Goal: Transaction & Acquisition: Purchase product/service

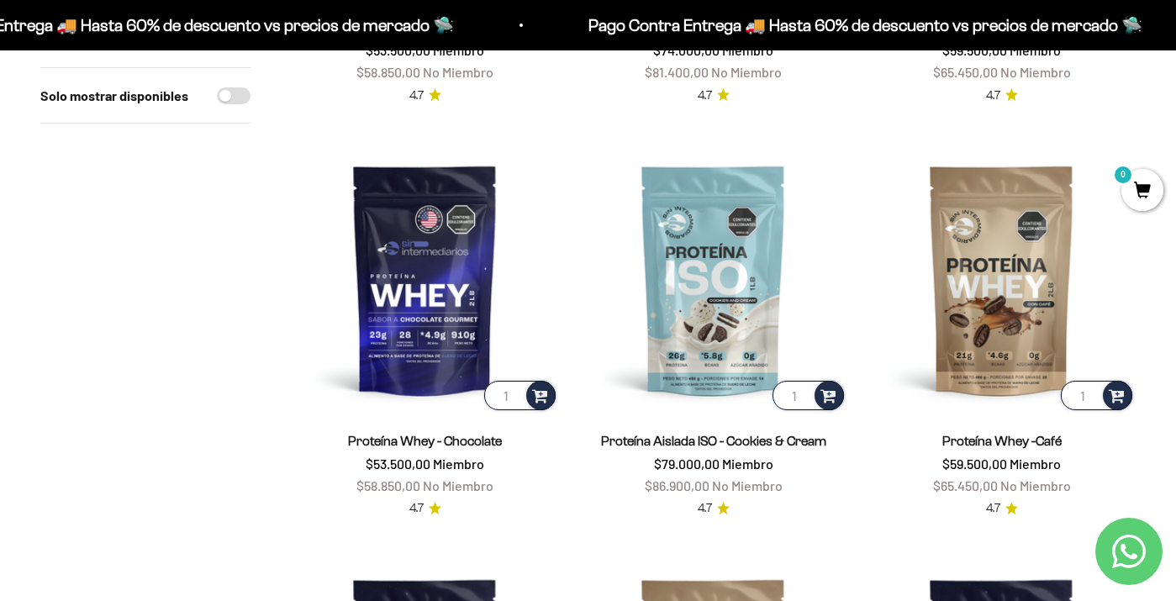
scroll to position [955, 0]
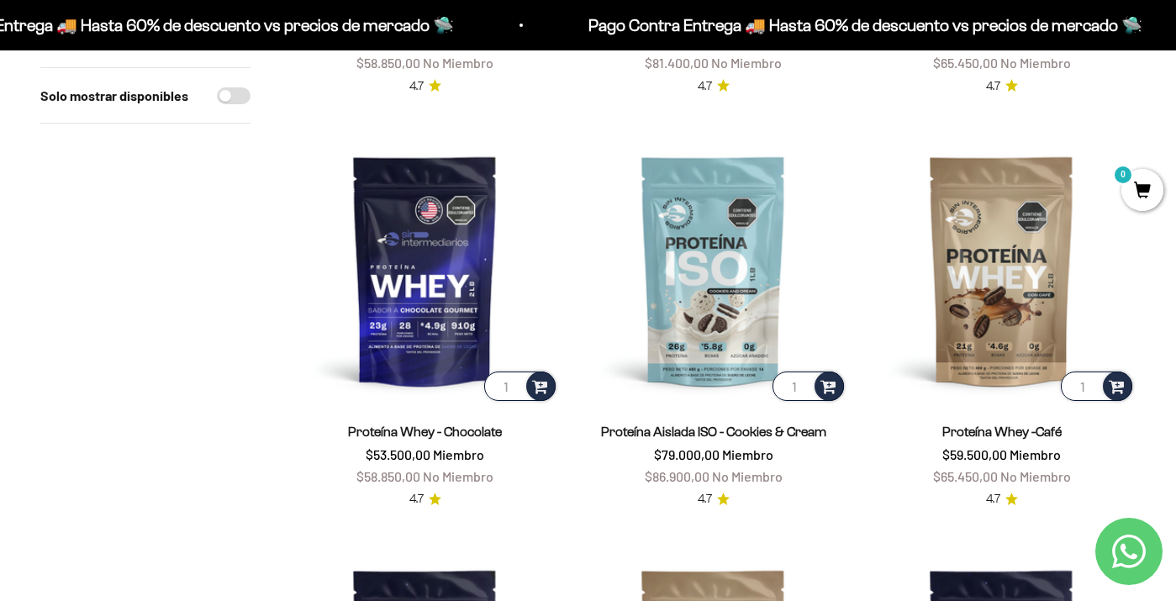
click at [761, 473] on span "No Miembro" at bounding box center [747, 476] width 71 height 16
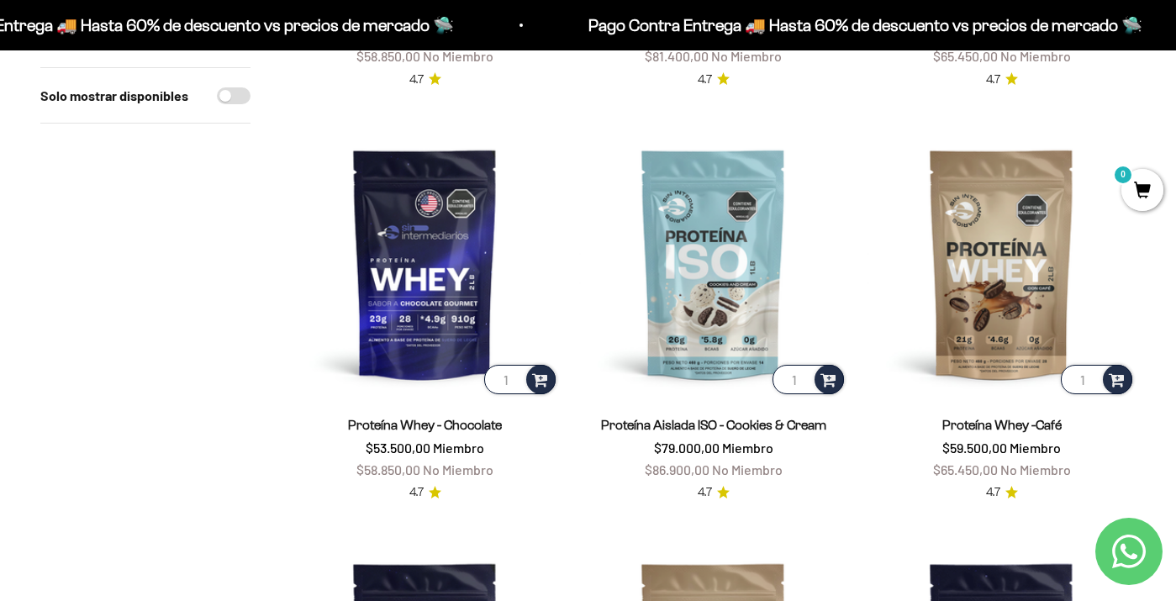
scroll to position [973, 0]
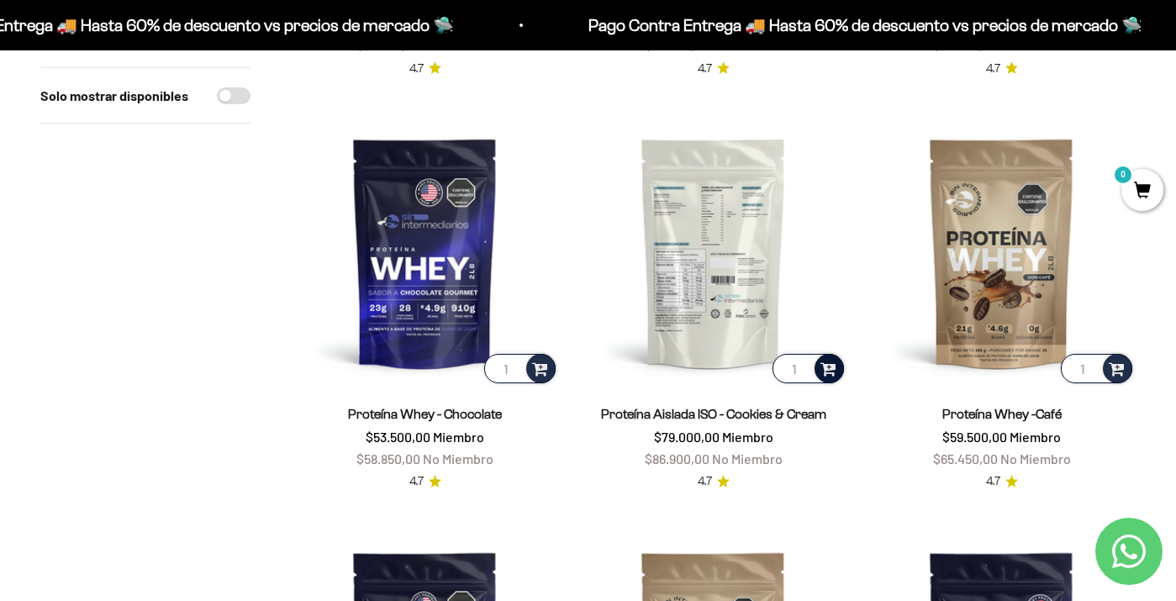
click at [828, 367] on span at bounding box center [829, 367] width 16 height 19
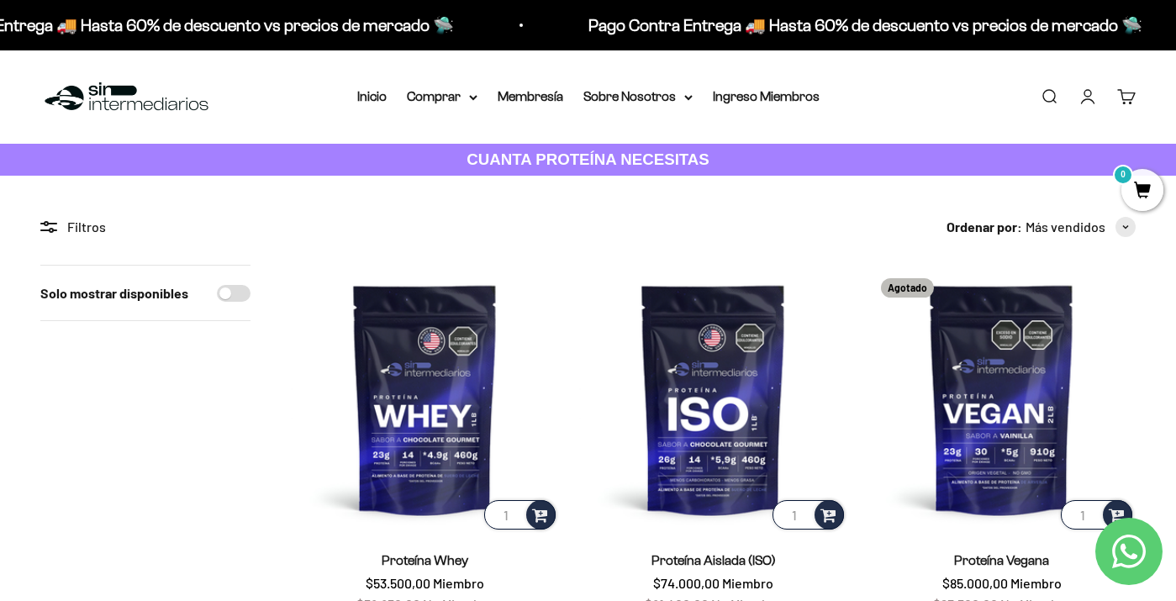
scroll to position [0, 0]
click at [434, 85] on div "Menú Buscar Inicio Comprar Proteínas Ver Todos Whey Iso Vegan Pancakes Pre-Entr…" at bounding box center [588, 96] width 1176 height 93
click at [435, 103] on summary "Comprar" at bounding box center [442, 97] width 71 height 22
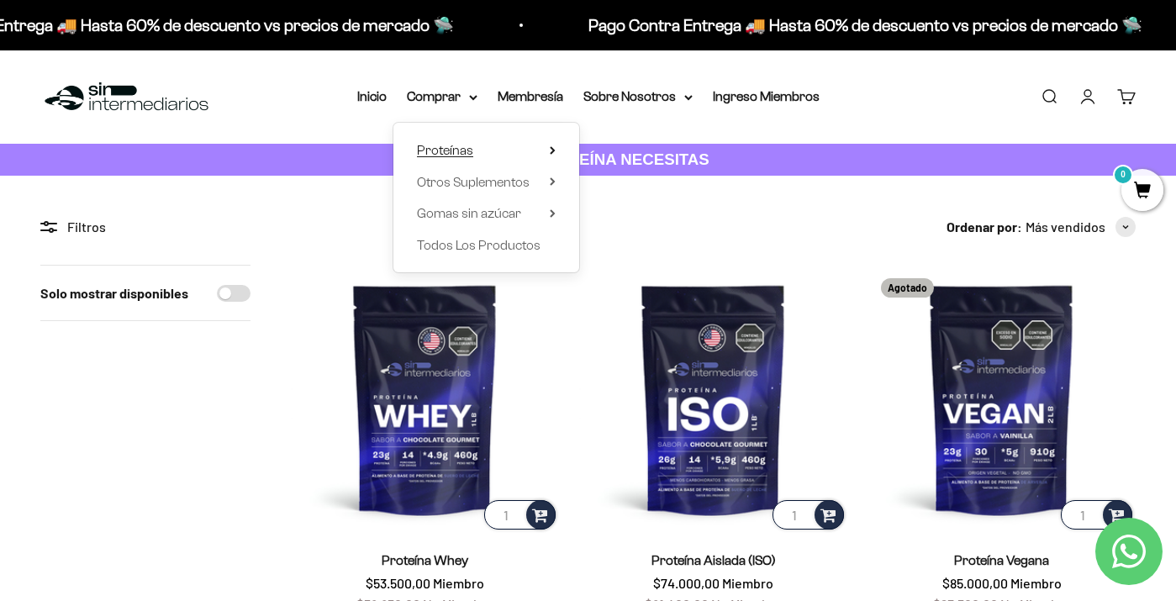
click at [440, 145] on span "Proteínas" at bounding box center [445, 150] width 56 height 14
click at [437, 180] on span "Otros Suplementos" at bounding box center [473, 182] width 113 height 14
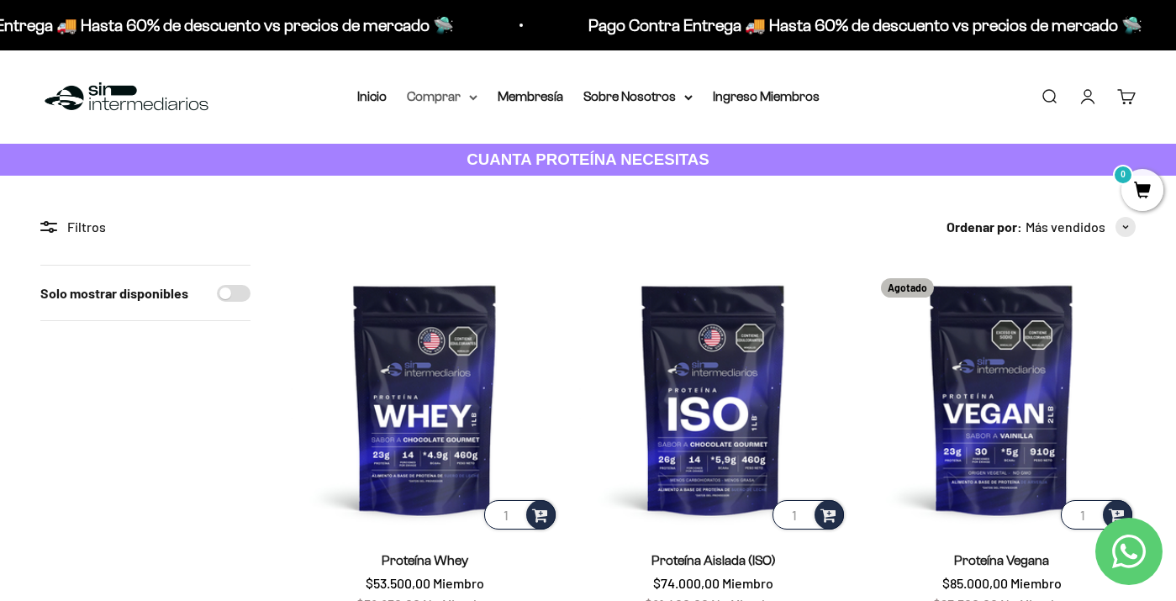
click at [463, 98] on summary "Comprar" at bounding box center [442, 97] width 71 height 22
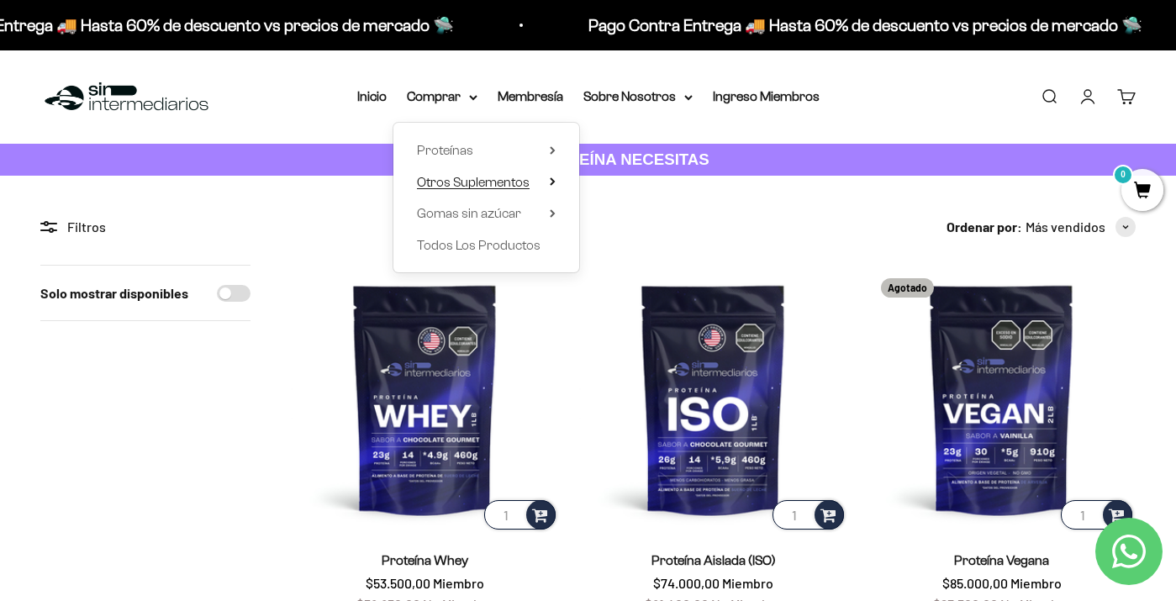
click at [551, 182] on icon at bounding box center [552, 181] width 3 height 7
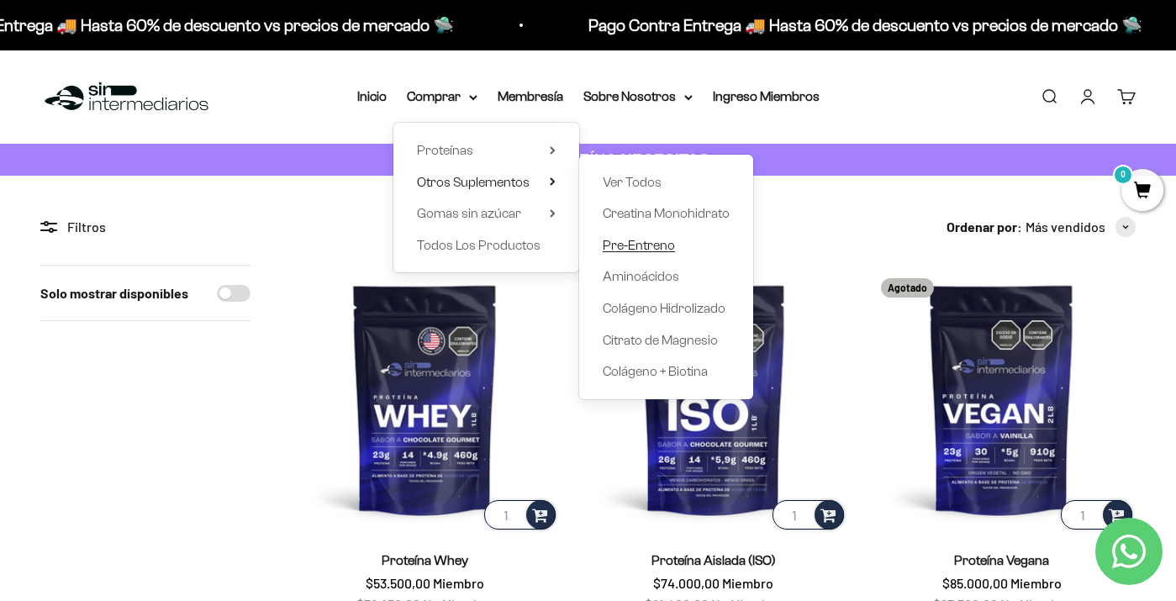
click at [619, 247] on span "Pre-Entreno" at bounding box center [639, 245] width 72 height 14
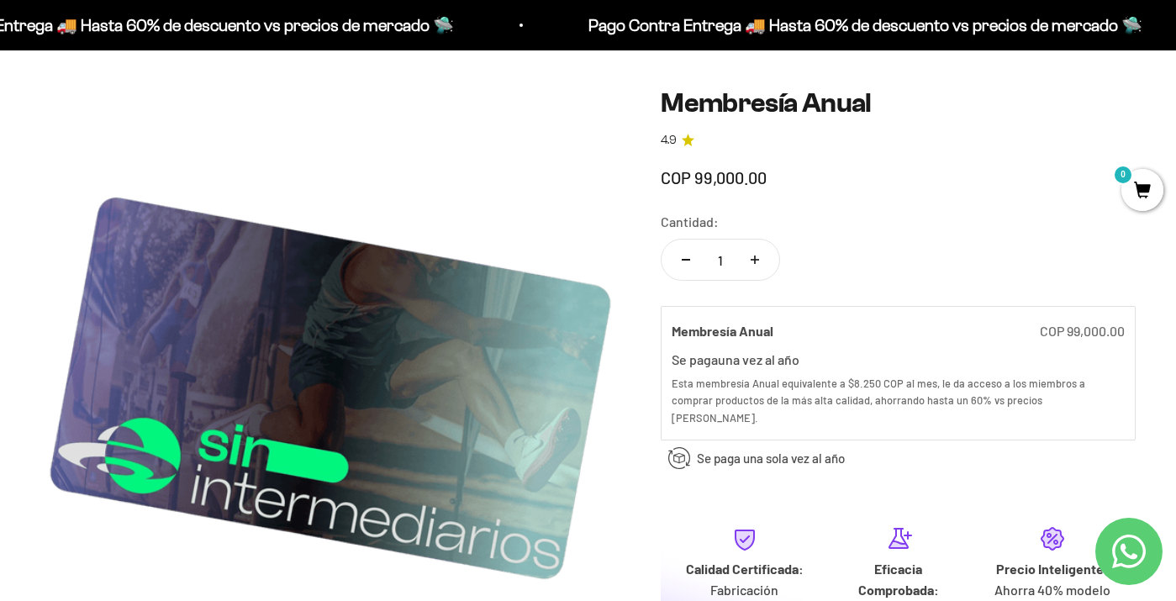
scroll to position [130, 0]
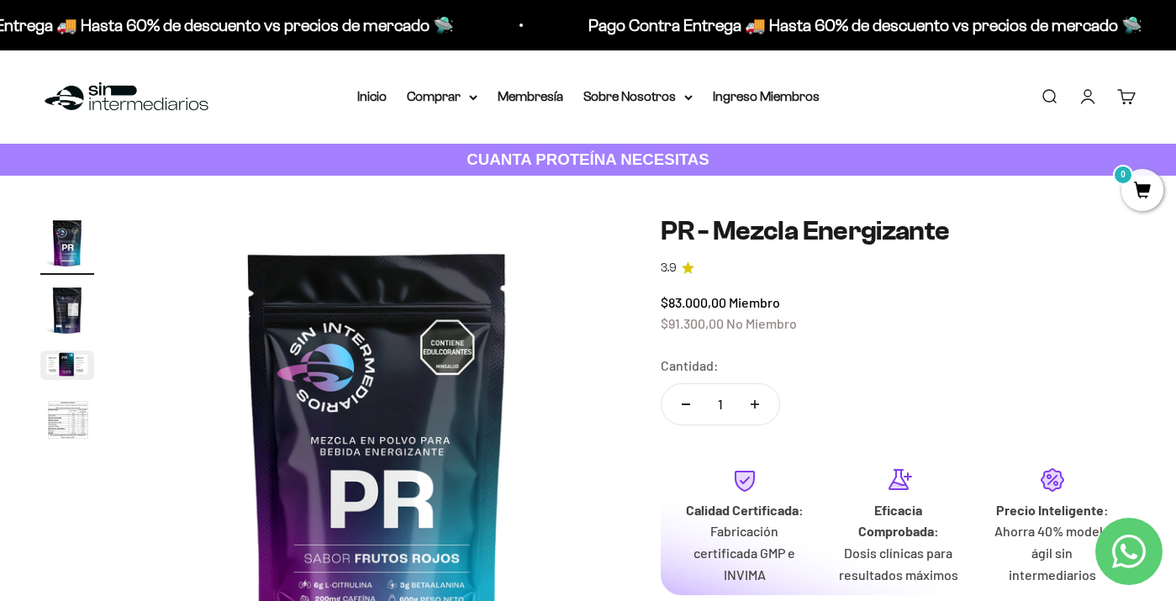
click at [51, 309] on img "Ir al artículo 2" at bounding box center [67, 310] width 54 height 54
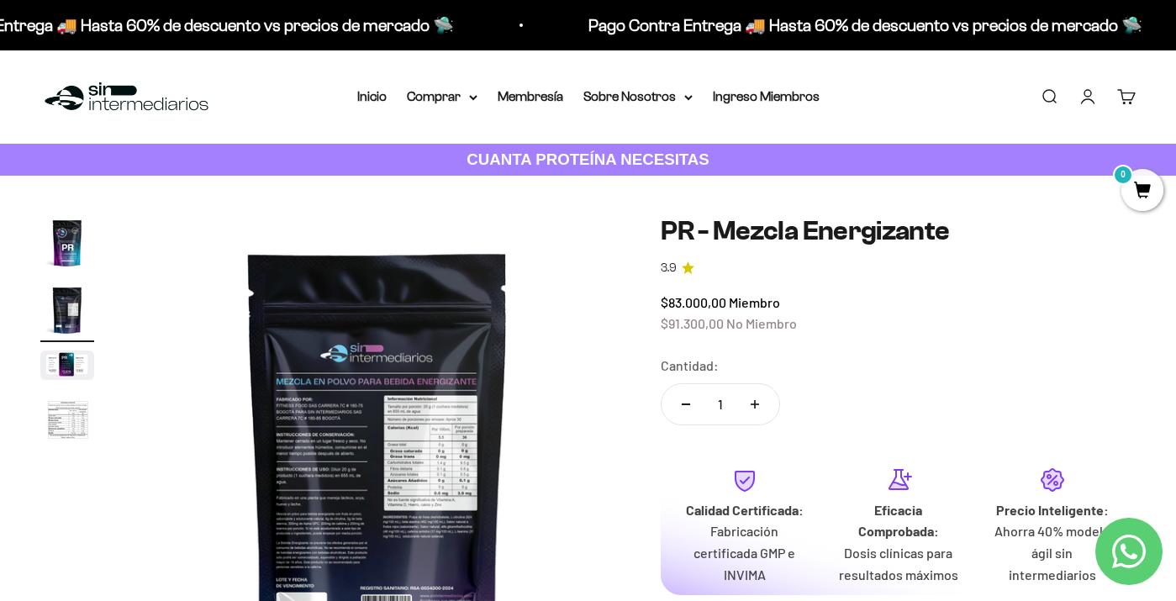
click at [59, 364] on img "Ir al artículo 3" at bounding box center [67, 365] width 54 height 29
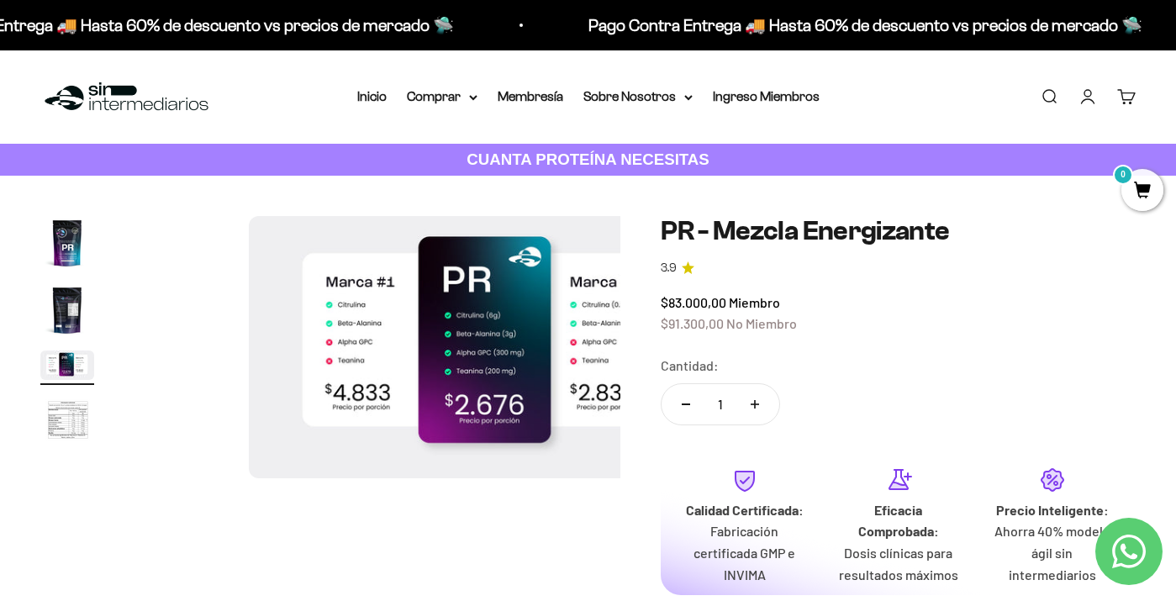
scroll to position [0, 993]
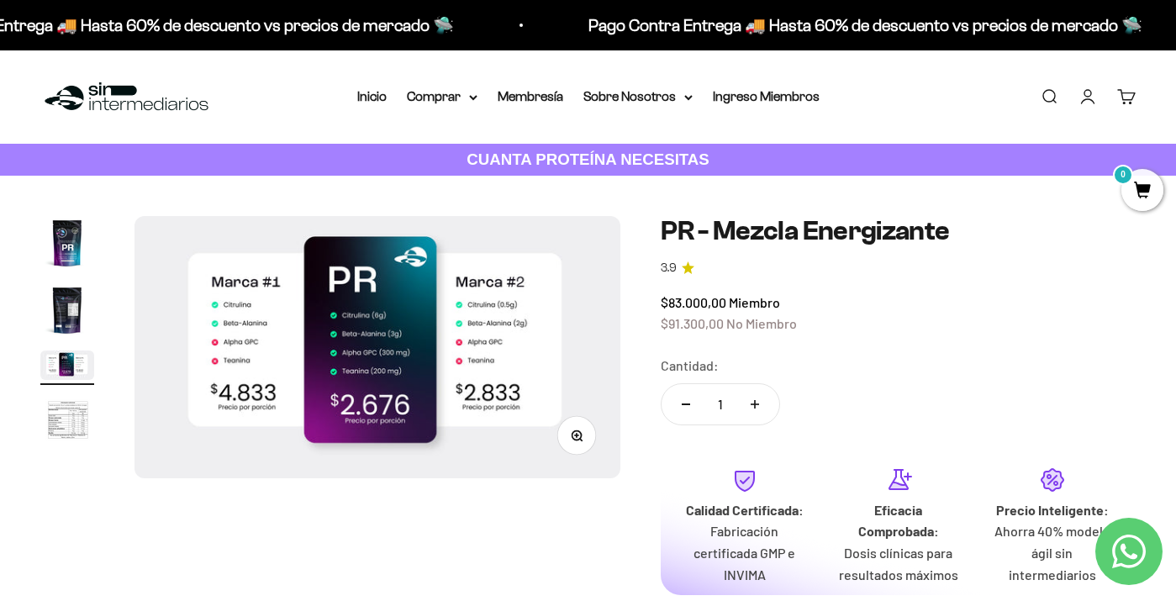
click at [1142, 192] on span "0" at bounding box center [1143, 190] width 42 height 42
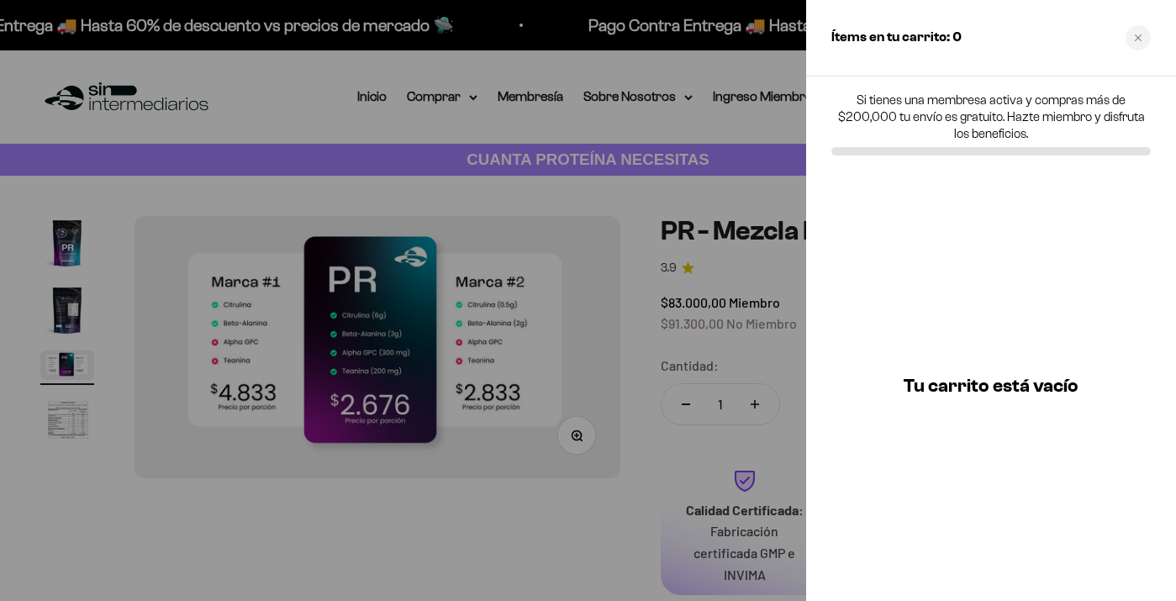
click at [689, 148] on div at bounding box center [588, 300] width 1176 height 601
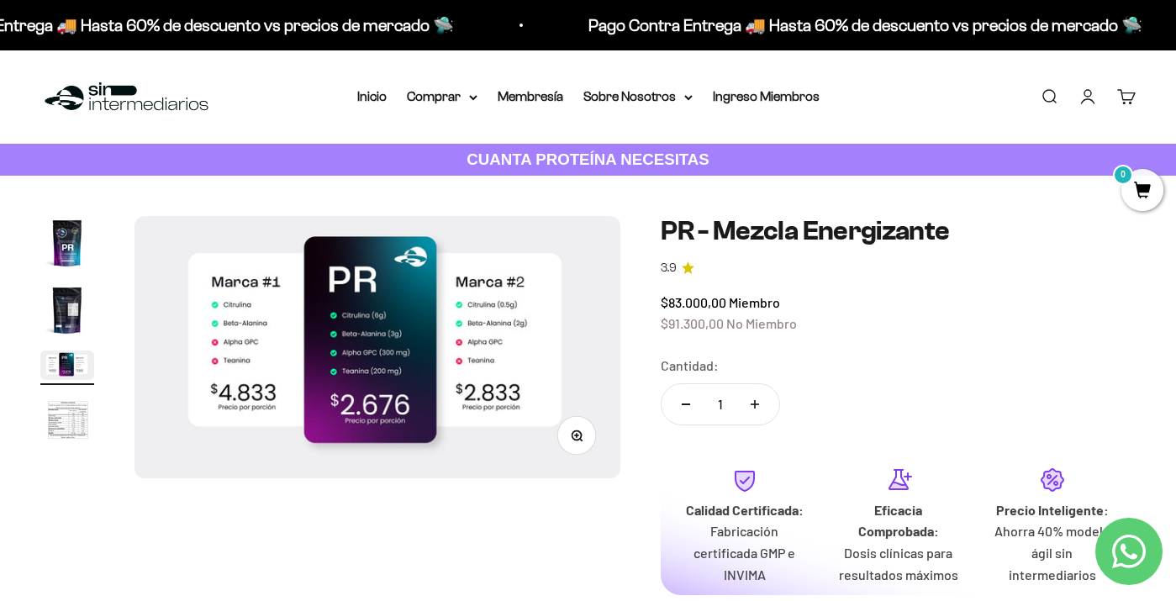
click at [1153, 214] on div "Zoom Ir al artículo 1 Ir al artículo 2 Ir al artículo 3 Ir al artículo 4 PR - M…" at bounding box center [588, 451] width 1176 height 551
click at [1147, 202] on span "0" at bounding box center [1143, 190] width 42 height 42
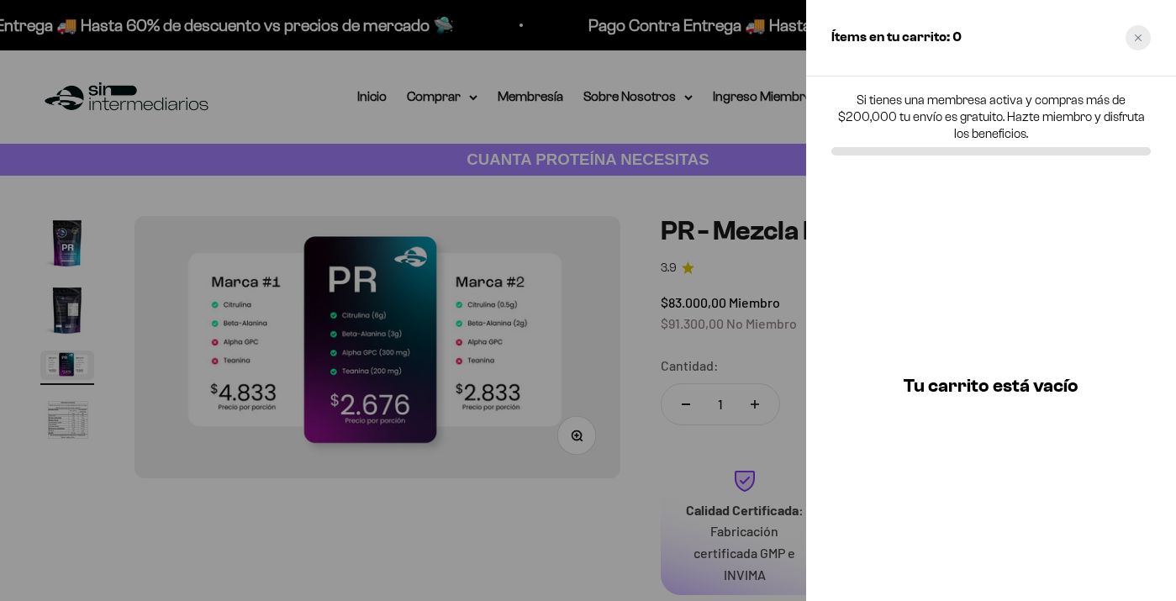
click at [1140, 33] on div "Close cart" at bounding box center [1138, 37] width 25 height 25
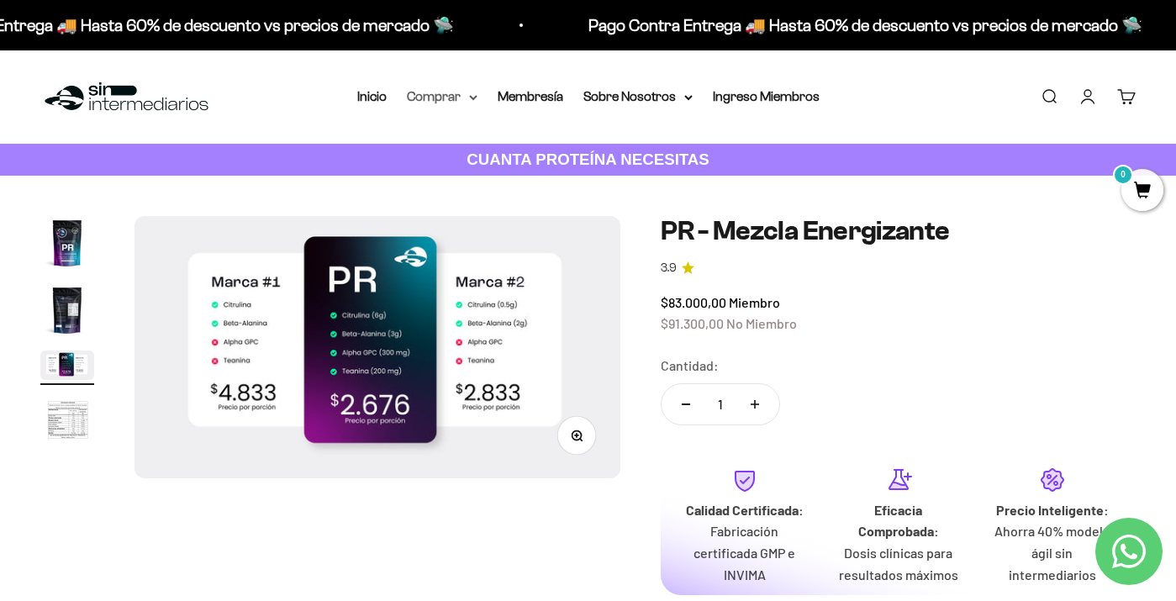
click at [446, 98] on summary "Comprar" at bounding box center [442, 97] width 71 height 22
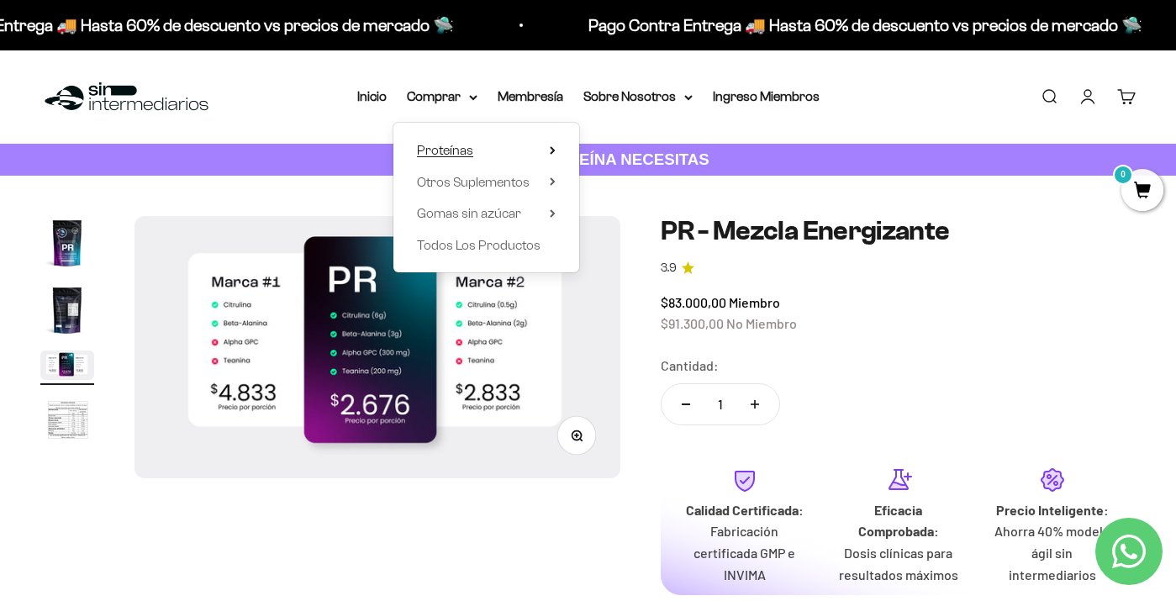
click at [436, 149] on span "Proteínas" at bounding box center [445, 150] width 56 height 14
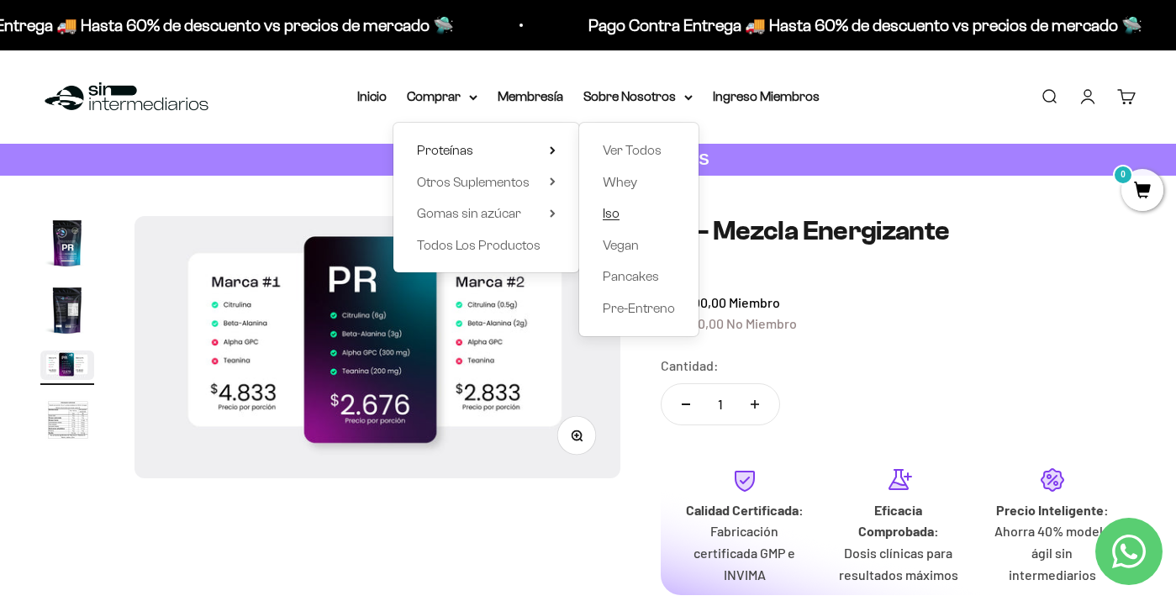
click at [603, 210] on span "Iso" at bounding box center [611, 213] width 17 height 14
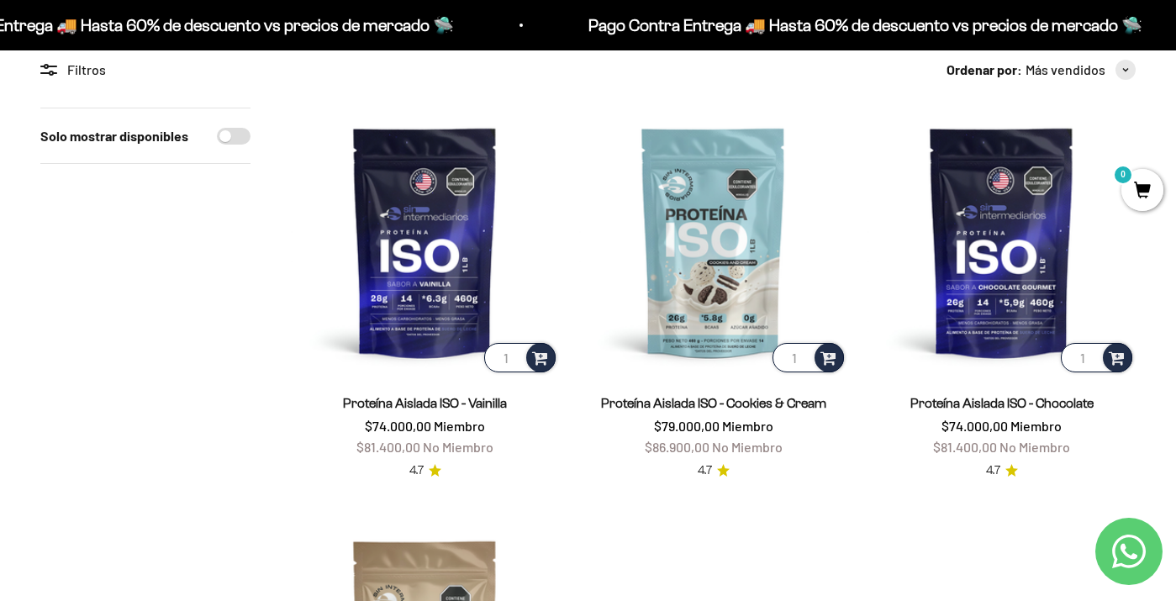
scroll to position [143, 0]
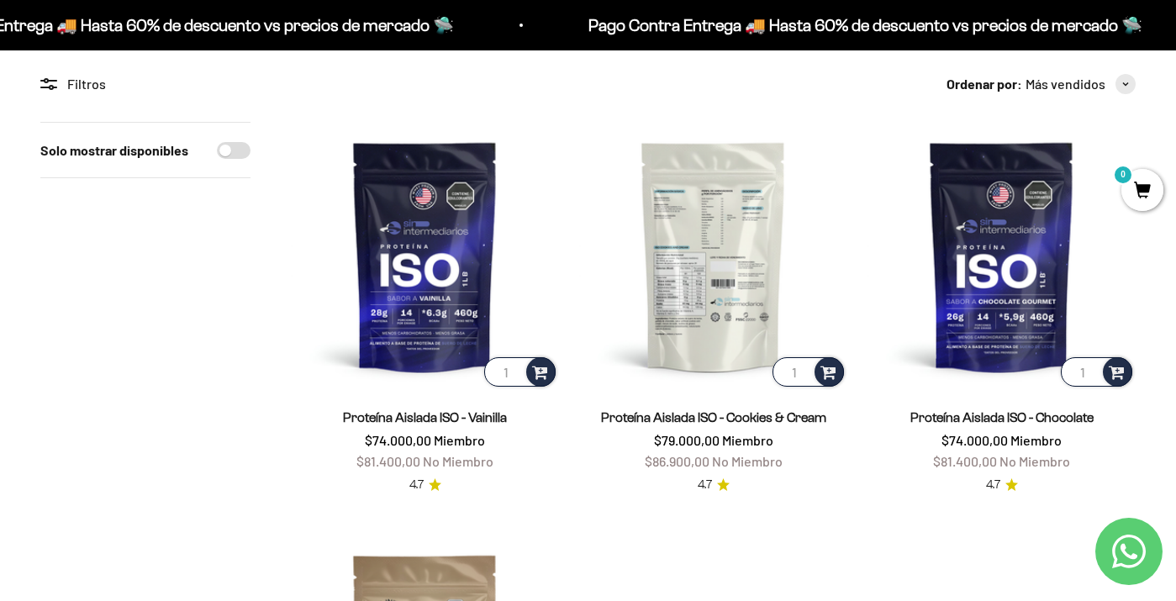
click at [696, 228] on img at bounding box center [713, 256] width 268 height 268
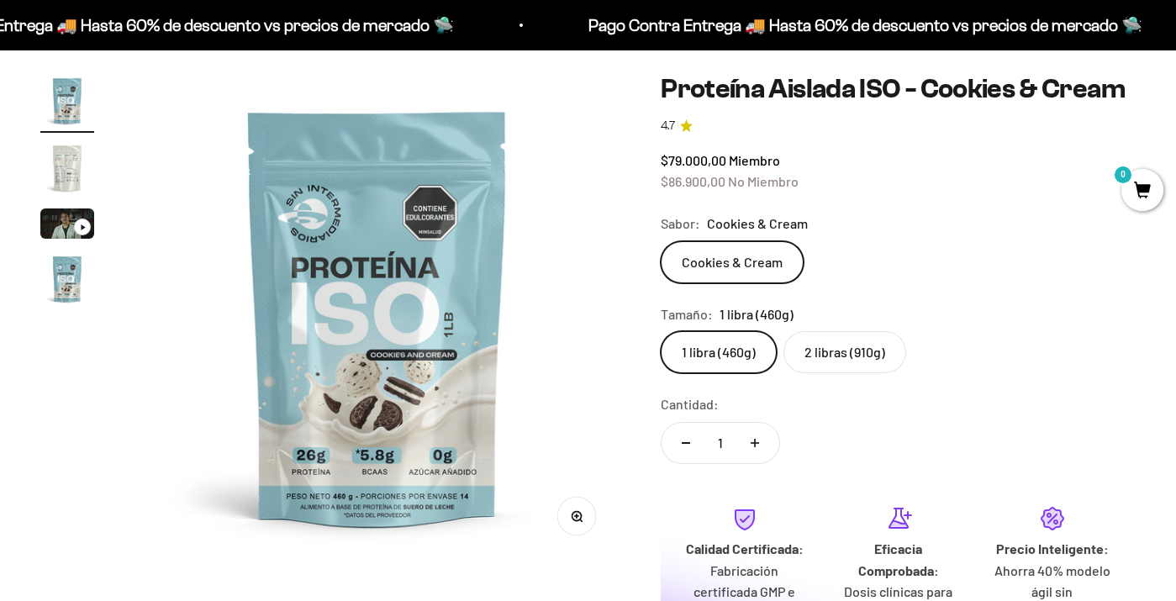
scroll to position [154, 0]
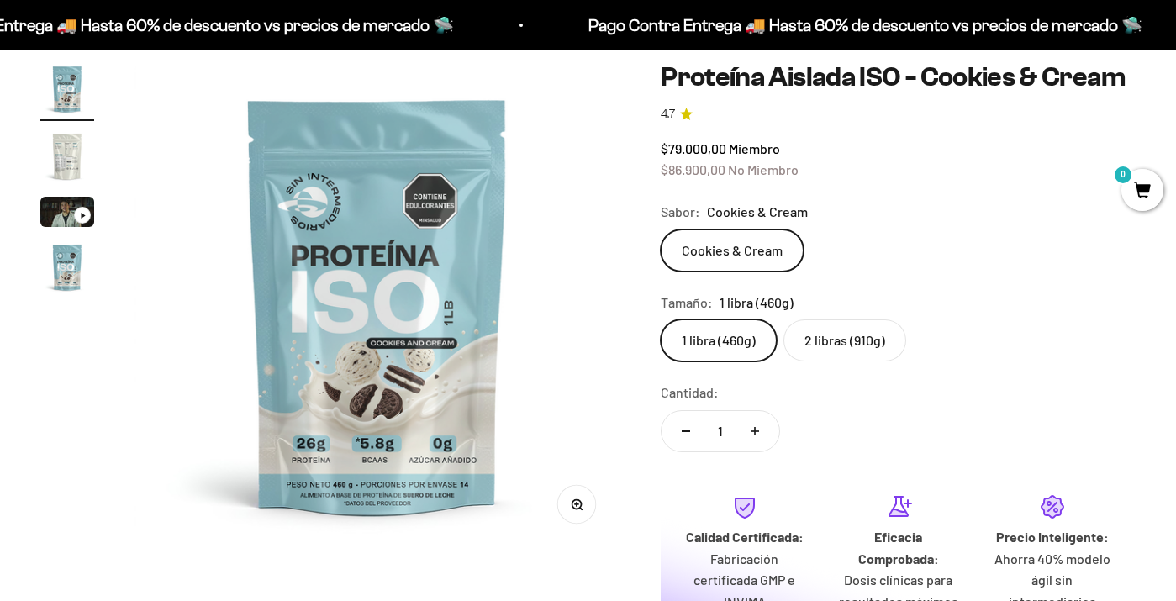
click at [65, 156] on img "Ir al artículo 2" at bounding box center [67, 156] width 54 height 54
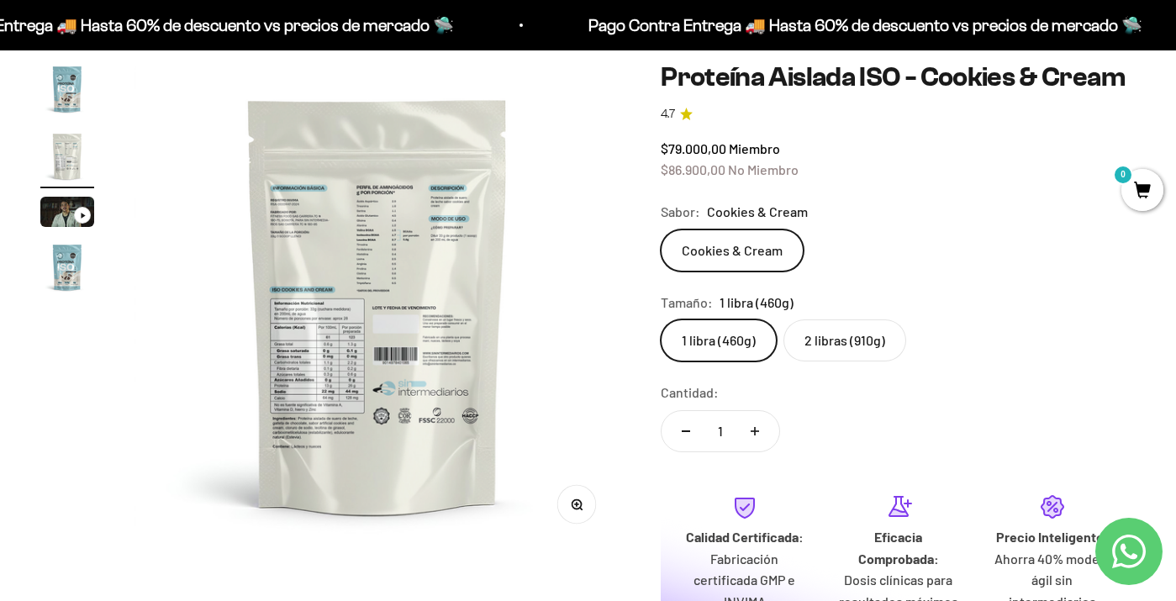
click at [60, 211] on img "Ir al artículo 3" at bounding box center [67, 212] width 54 height 30
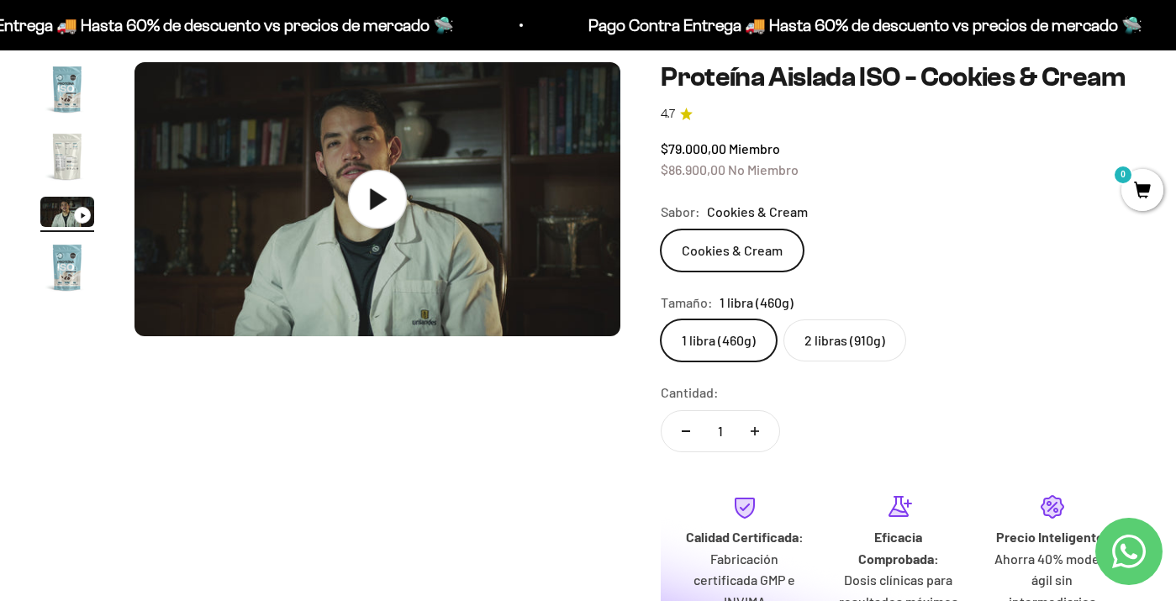
click at [367, 198] on icon at bounding box center [376, 199] width 59 height 59
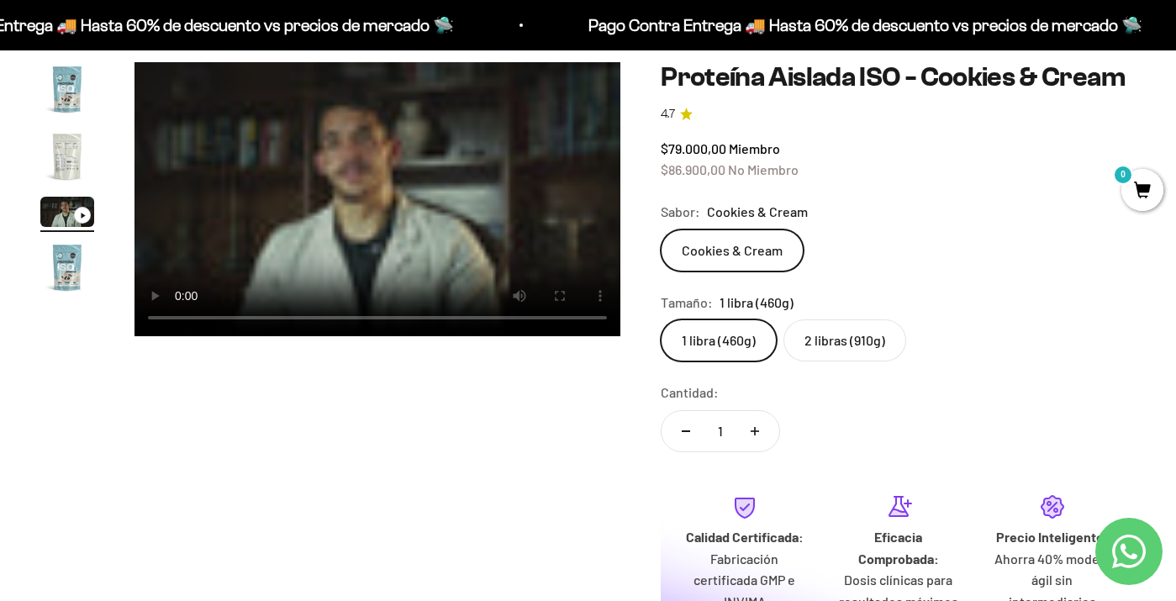
click at [322, 217] on video "Proteína Aislada ISO - Cookies & Cream" at bounding box center [378, 199] width 486 height 274
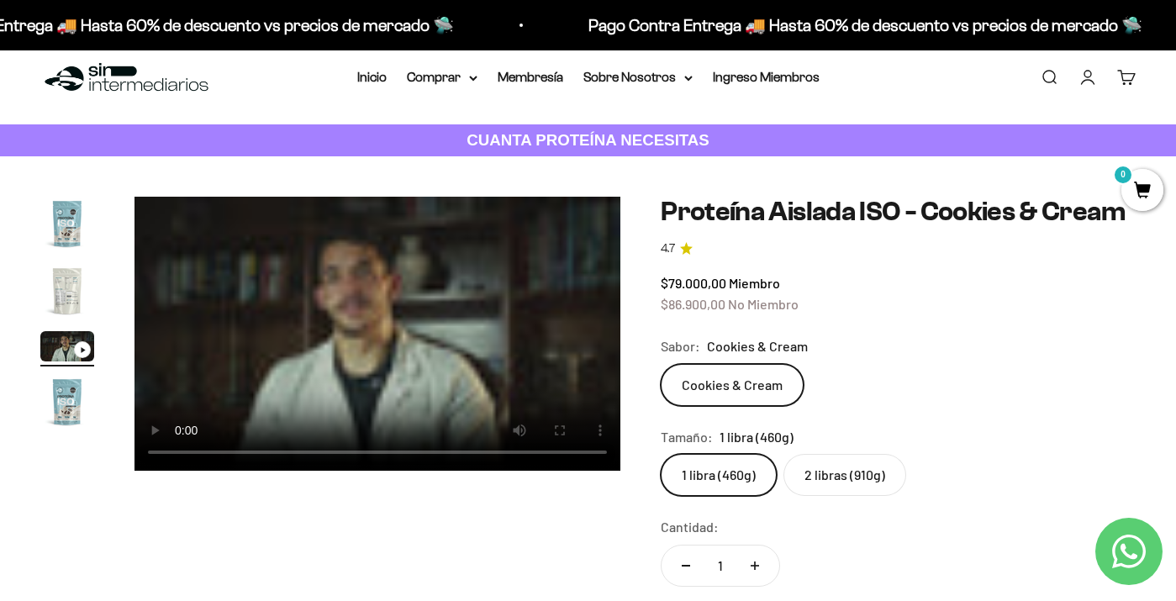
scroll to position [3, 0]
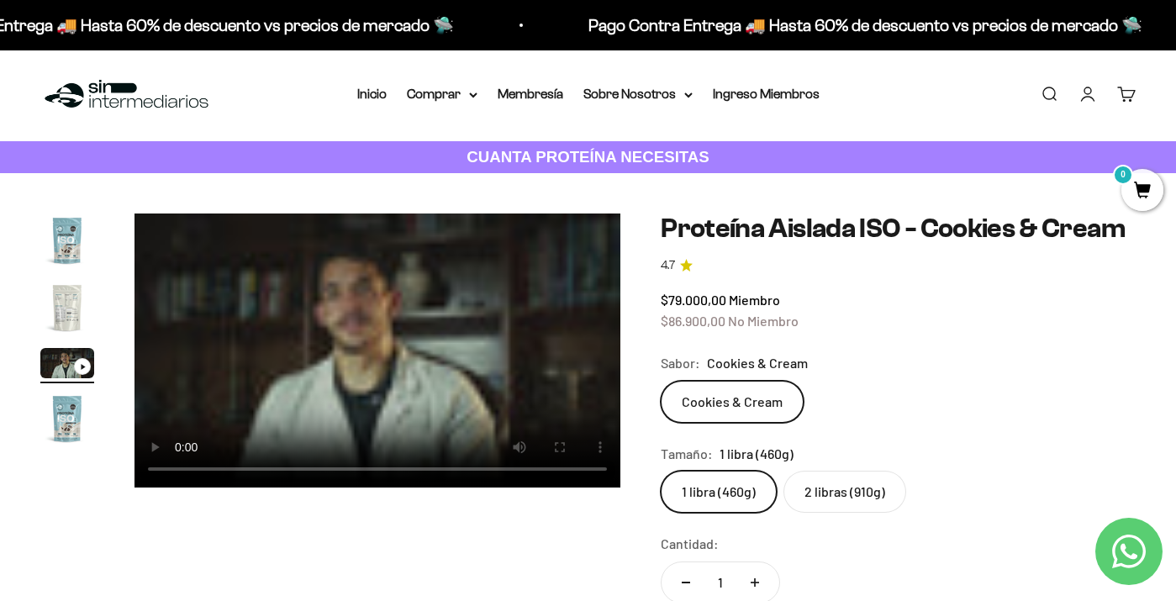
click at [184, 455] on video "Proteína Aislada ISO - Cookies & Cream" at bounding box center [378, 351] width 486 height 274
click at [69, 404] on img "Ir al artículo 4" at bounding box center [67, 419] width 54 height 54
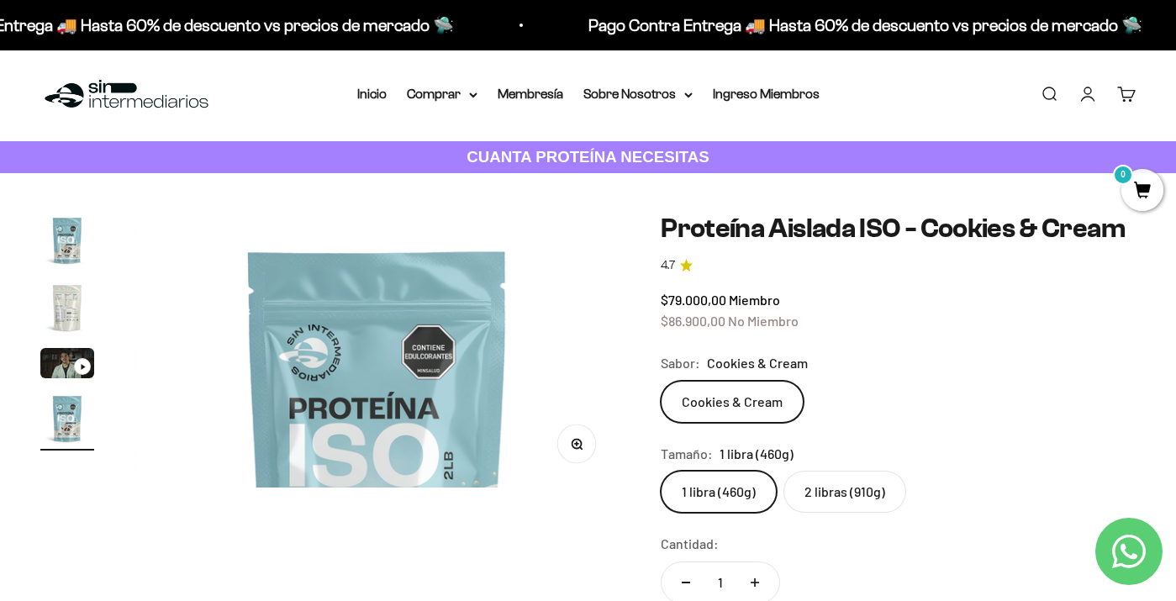
click at [69, 366] on img "Ir al artículo 3" at bounding box center [67, 363] width 54 height 30
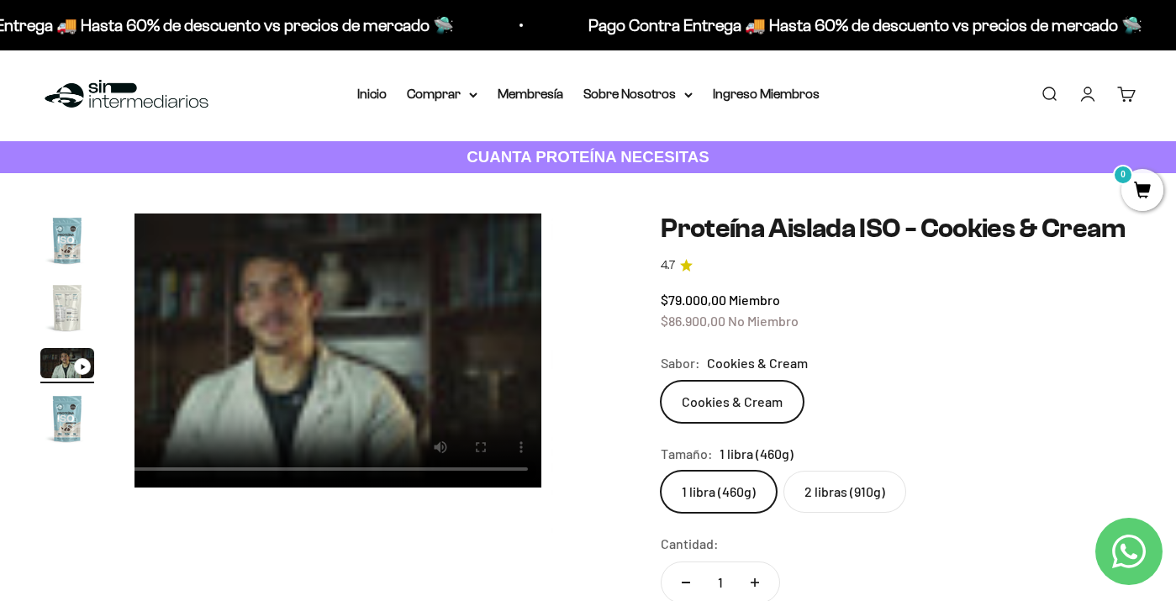
scroll to position [0, 993]
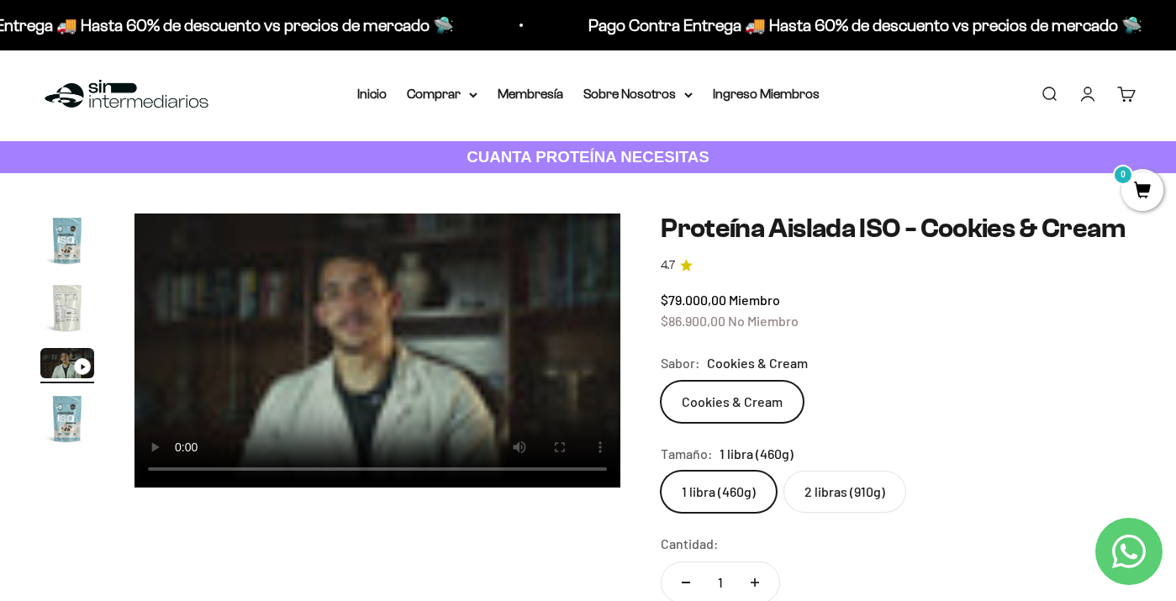
click at [156, 470] on video "Proteína Aislada ISO - Cookies & Cream" at bounding box center [378, 351] width 486 height 274
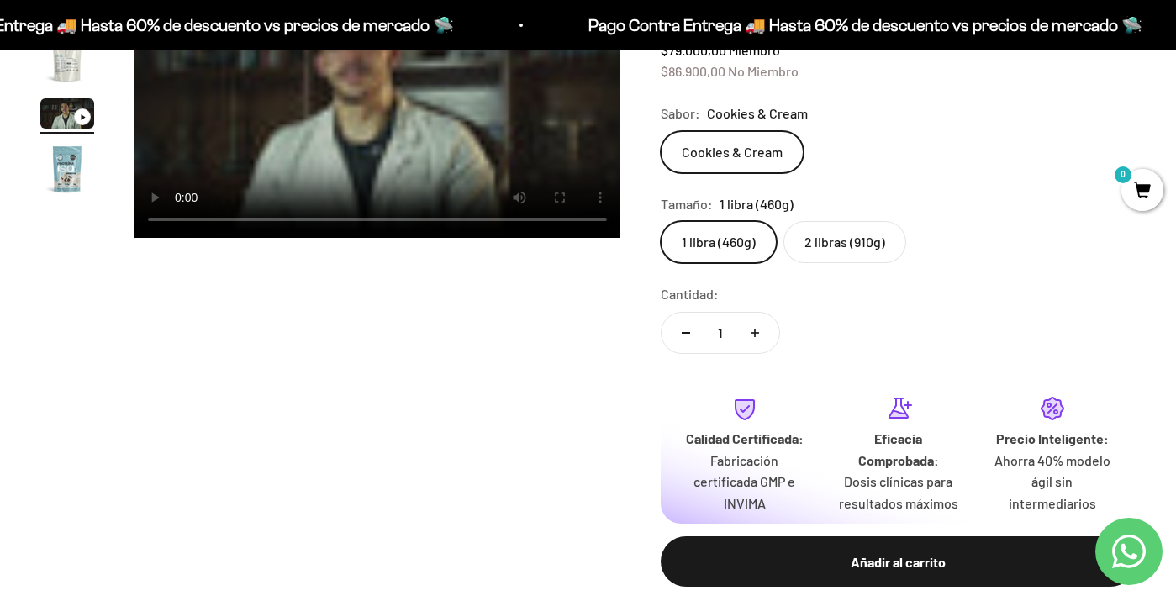
scroll to position [250, 0]
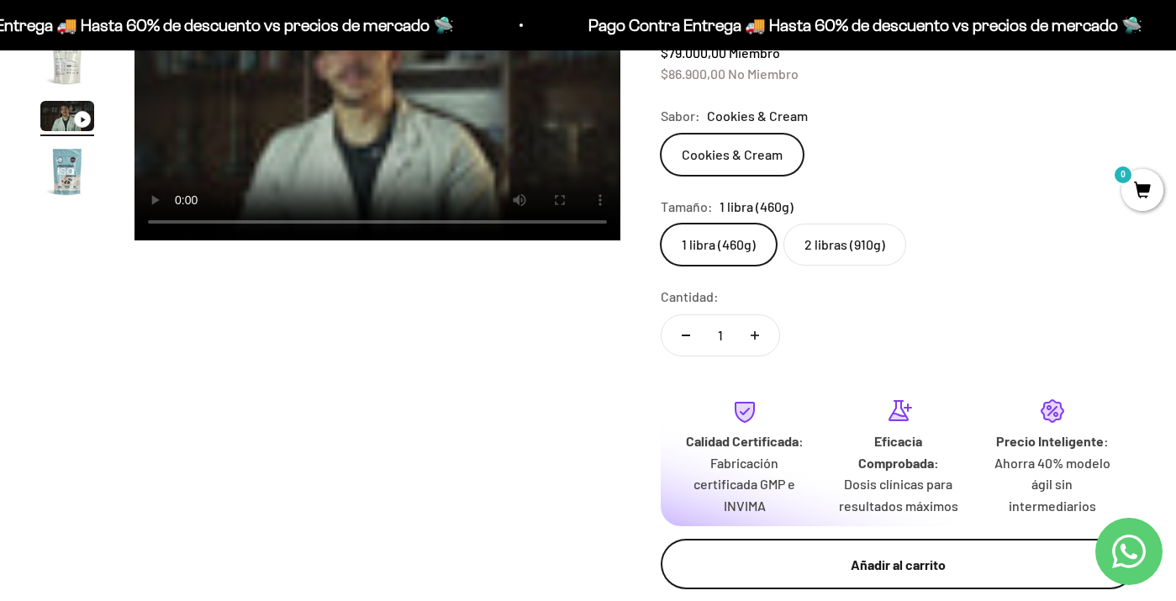
click at [871, 569] on button "Añadir al carrito" at bounding box center [898, 564] width 475 height 50
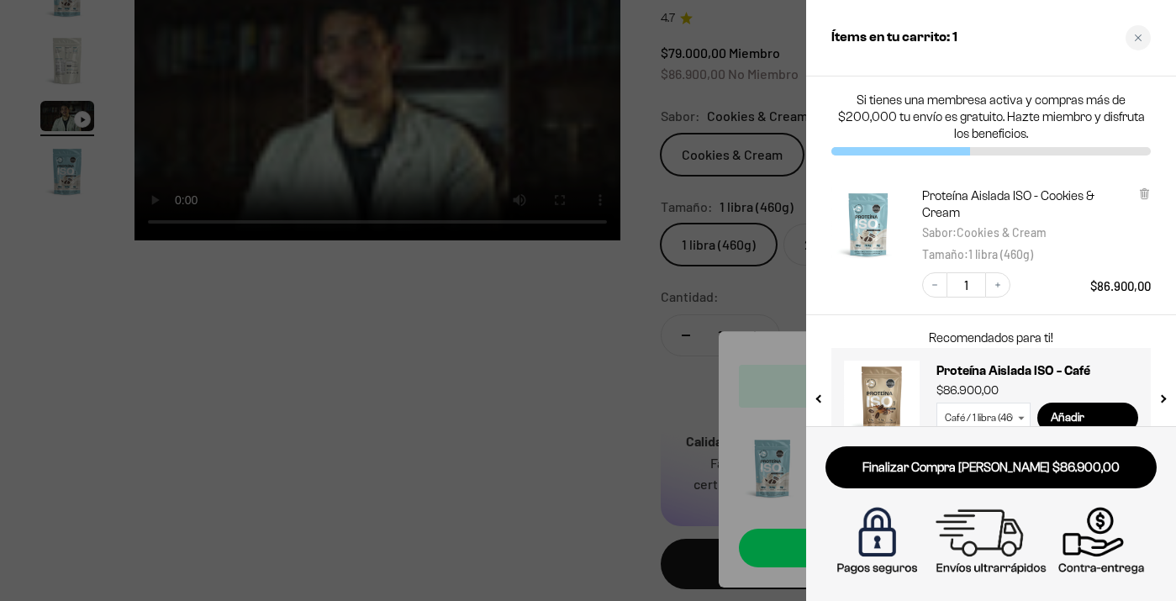
scroll to position [0, 0]
click at [610, 357] on div at bounding box center [588, 300] width 1176 height 601
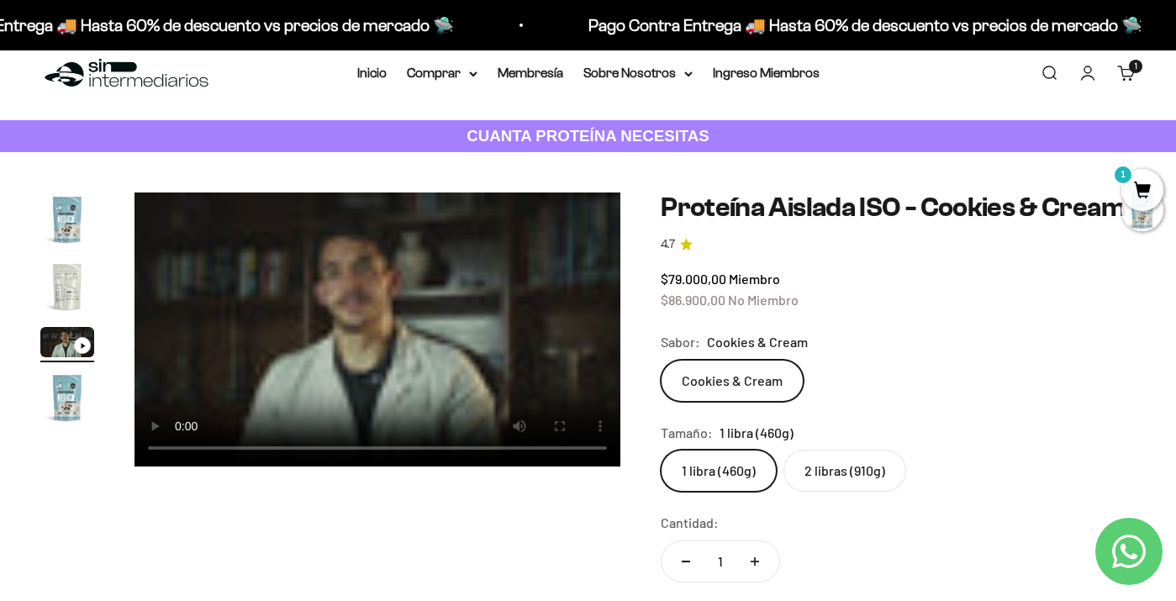
scroll to position [8, 0]
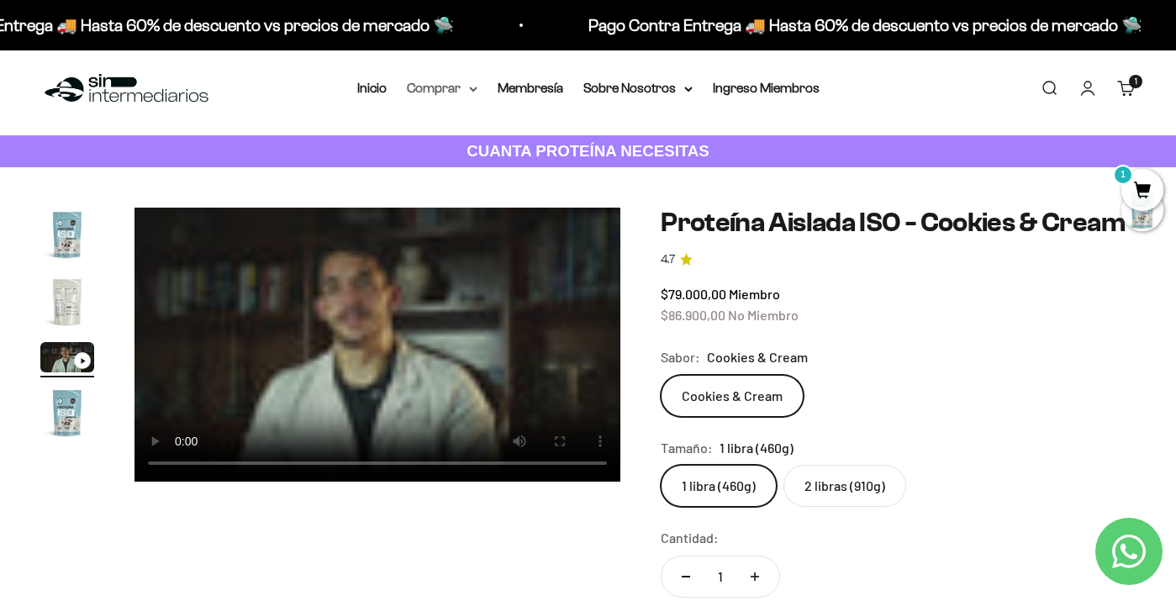
click at [438, 95] on summary "Comprar" at bounding box center [442, 88] width 71 height 22
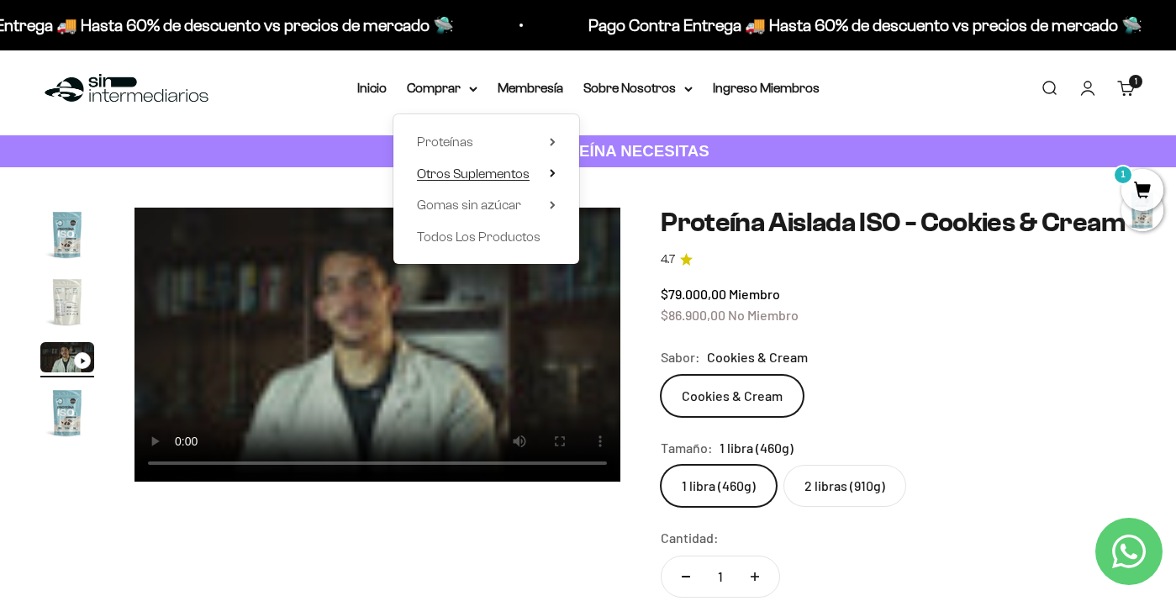
click at [494, 172] on span "Otros Suplementos" at bounding box center [473, 173] width 113 height 14
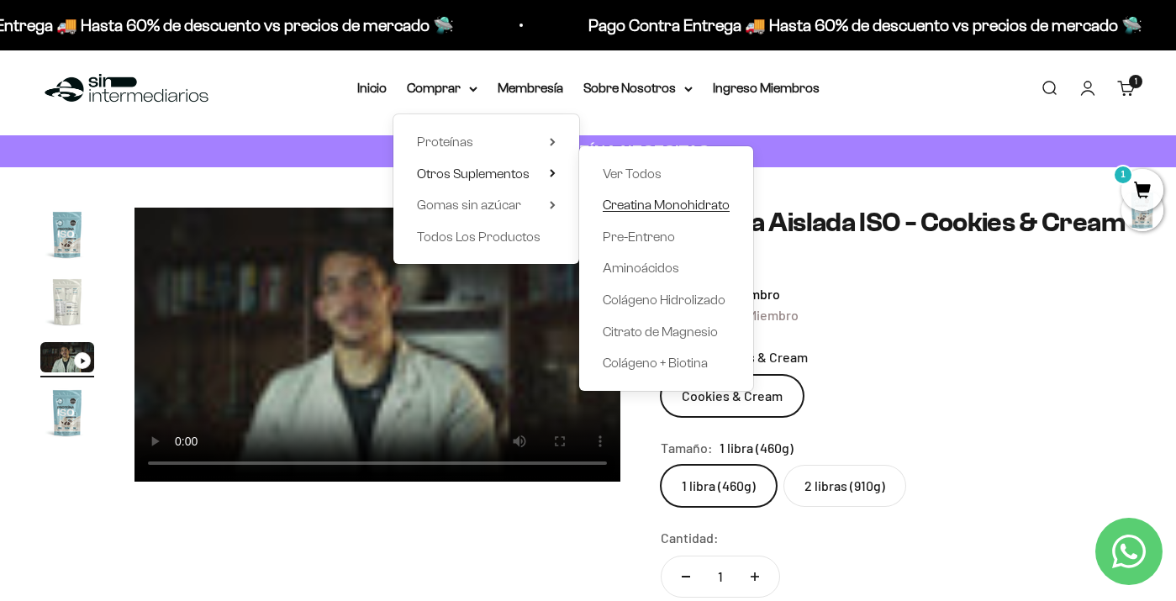
click at [664, 208] on span "Creatina Monohidrato" at bounding box center [666, 205] width 127 height 14
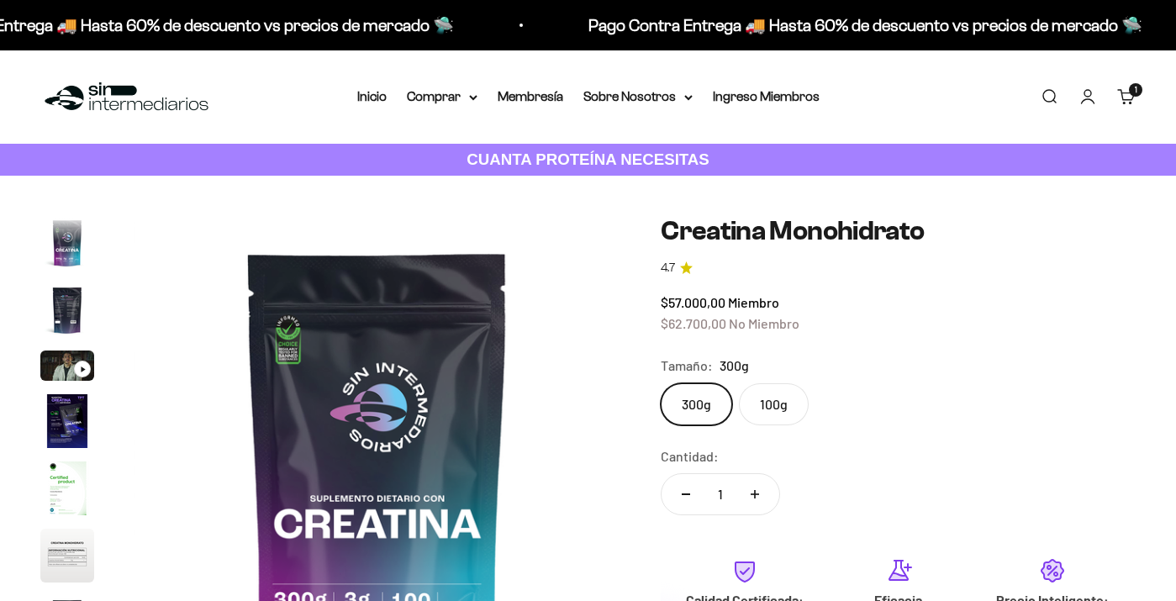
scroll to position [69, 0]
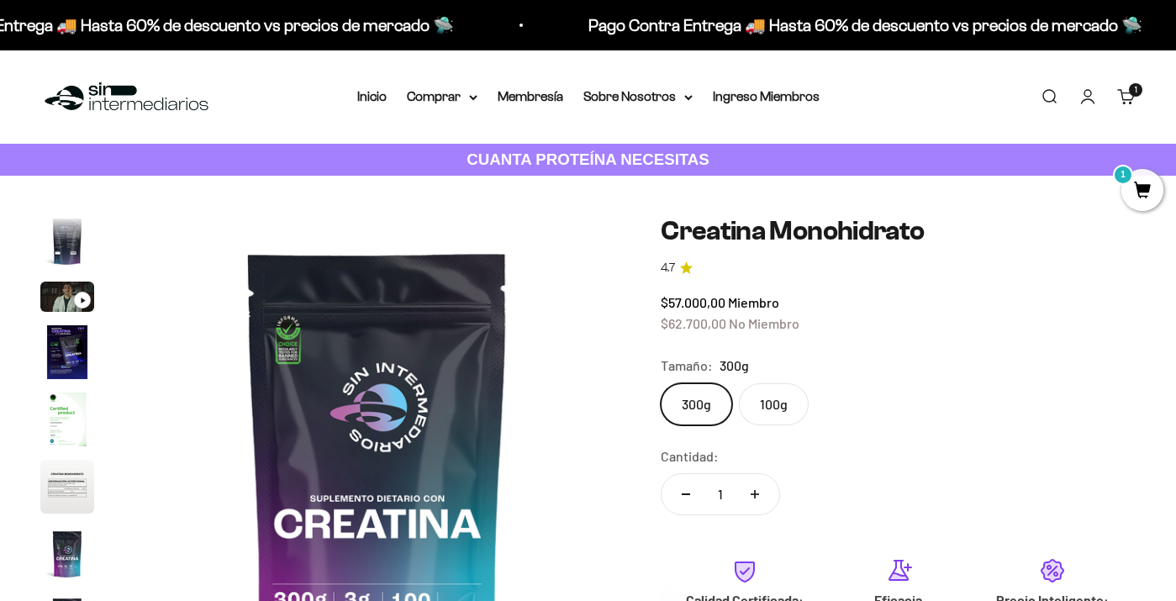
click at [785, 408] on label "100g" at bounding box center [774, 404] width 70 height 42
click at [661, 383] on input "100g" at bounding box center [660, 383] width 1 height 1
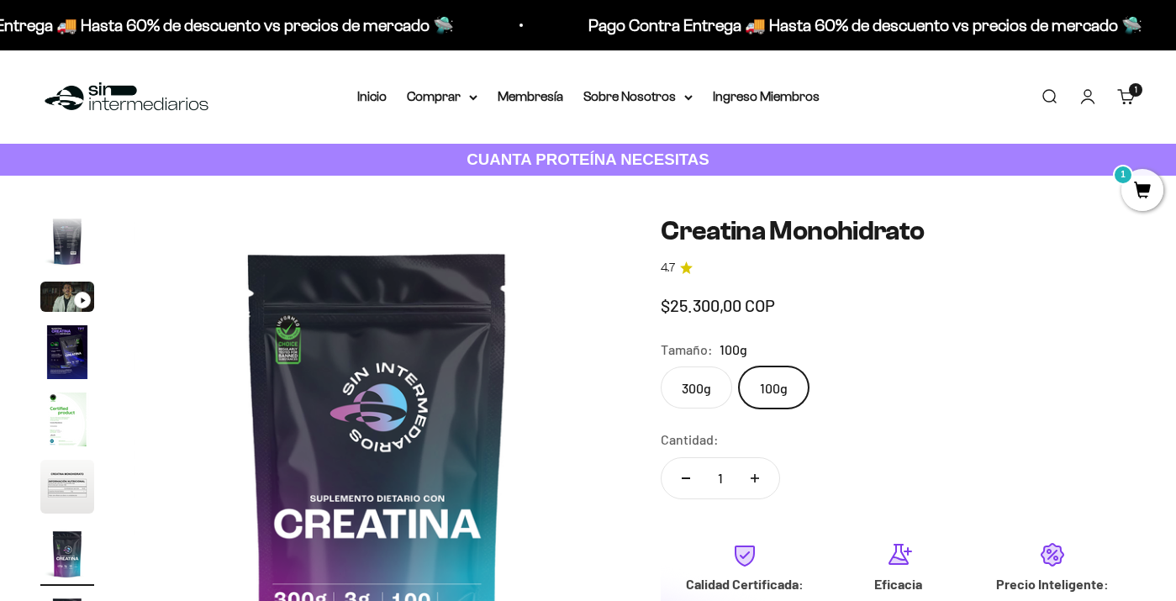
scroll to position [0, 2978]
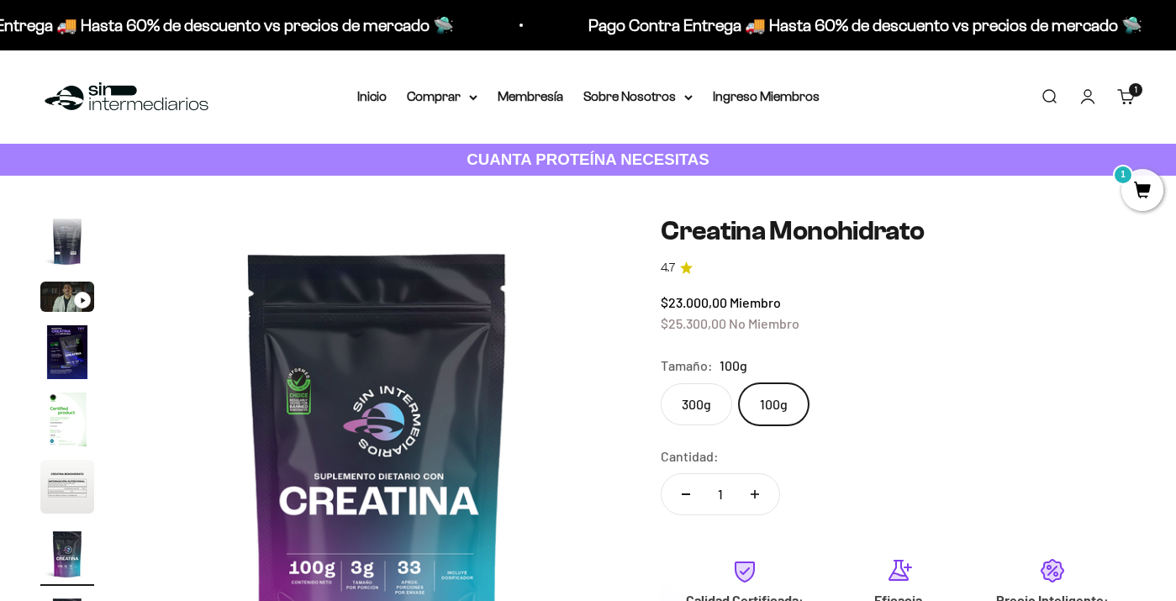
click at [706, 399] on label "300g" at bounding box center [696, 404] width 71 height 42
click at [661, 383] on input "300g" at bounding box center [660, 383] width 1 height 1
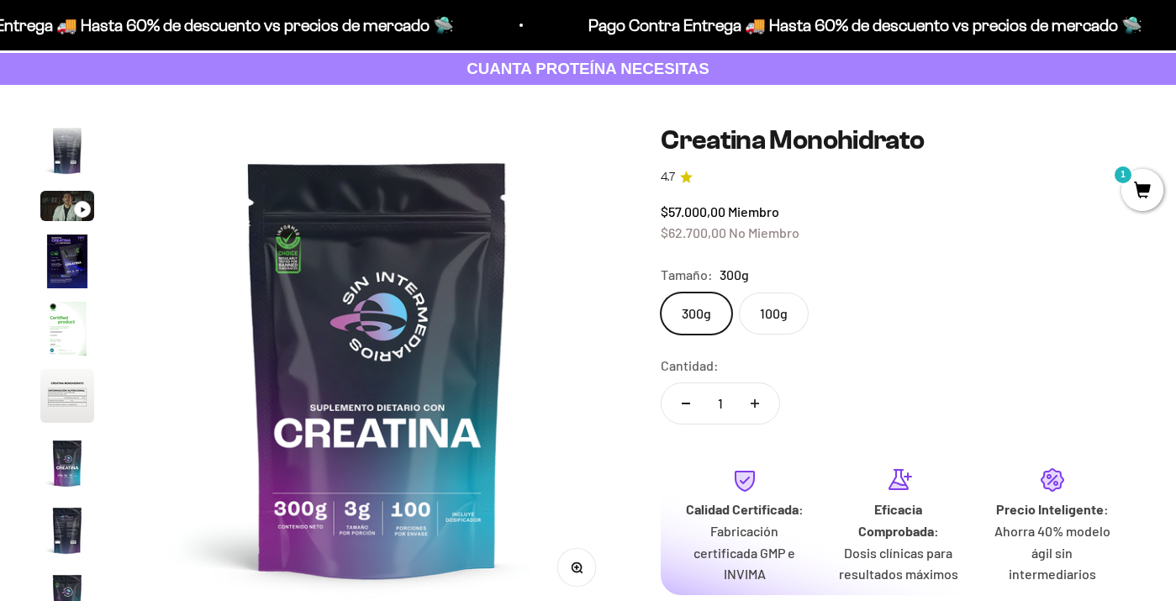
scroll to position [85, 0]
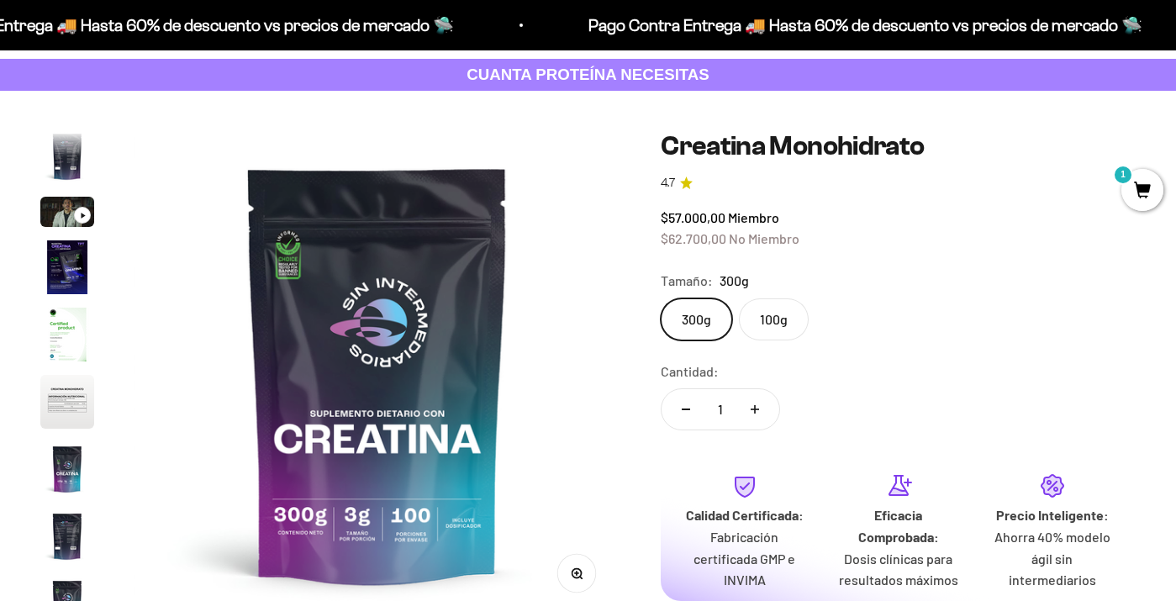
click at [791, 323] on label "100g" at bounding box center [774, 320] width 70 height 42
click at [661, 299] on input "100g" at bounding box center [660, 298] width 1 height 1
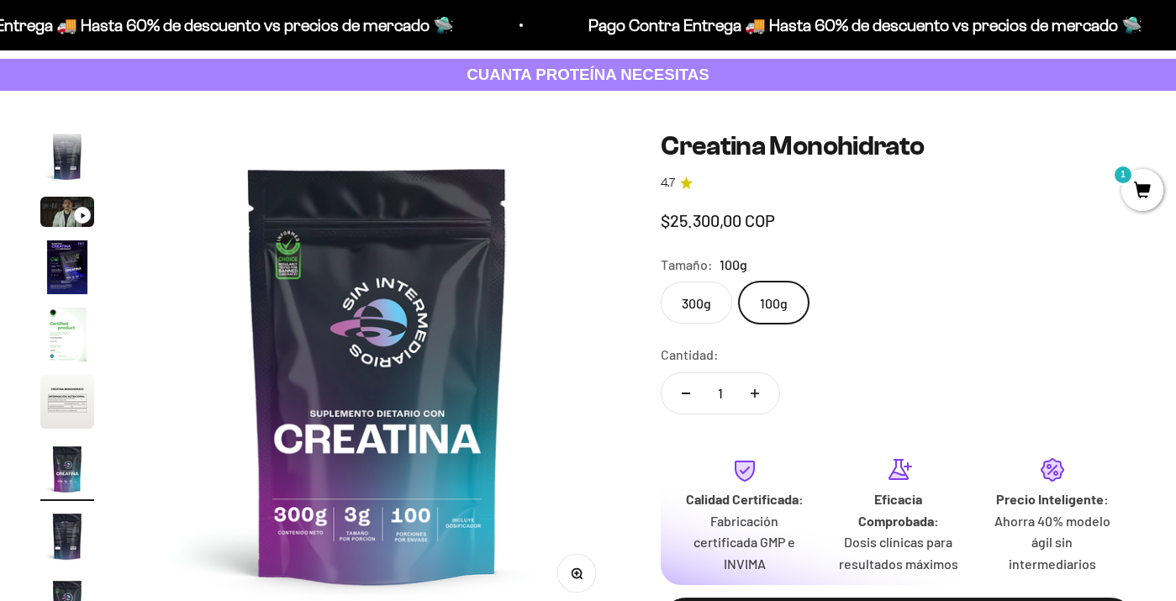
scroll to position [0, 2978]
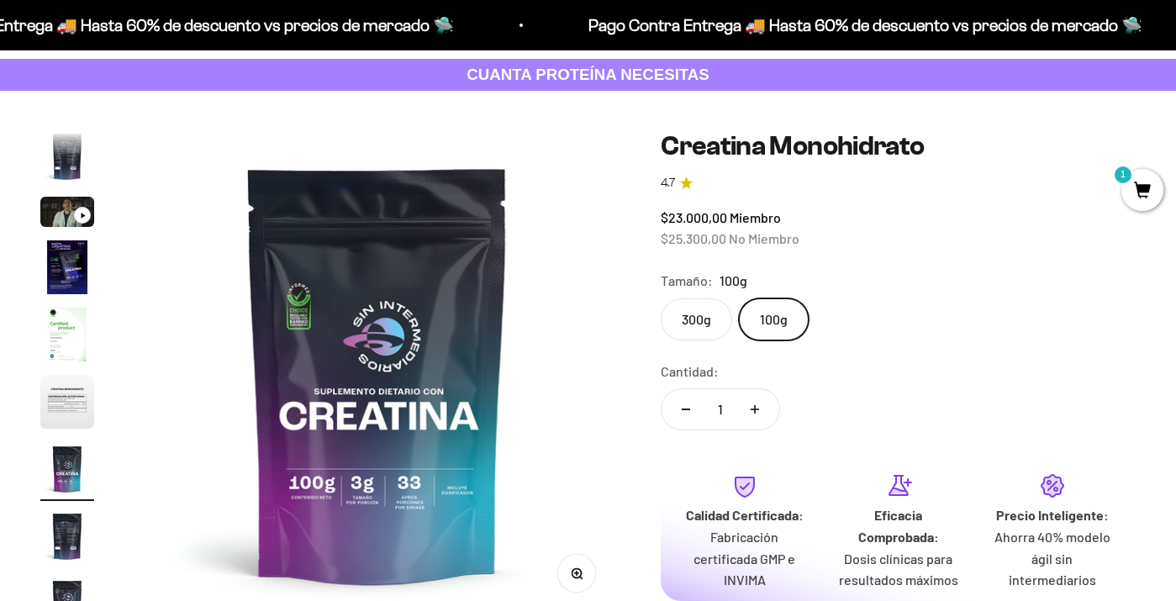
click at [721, 314] on label "300g" at bounding box center [696, 320] width 71 height 42
click at [661, 299] on input "300g" at bounding box center [660, 298] width 1 height 1
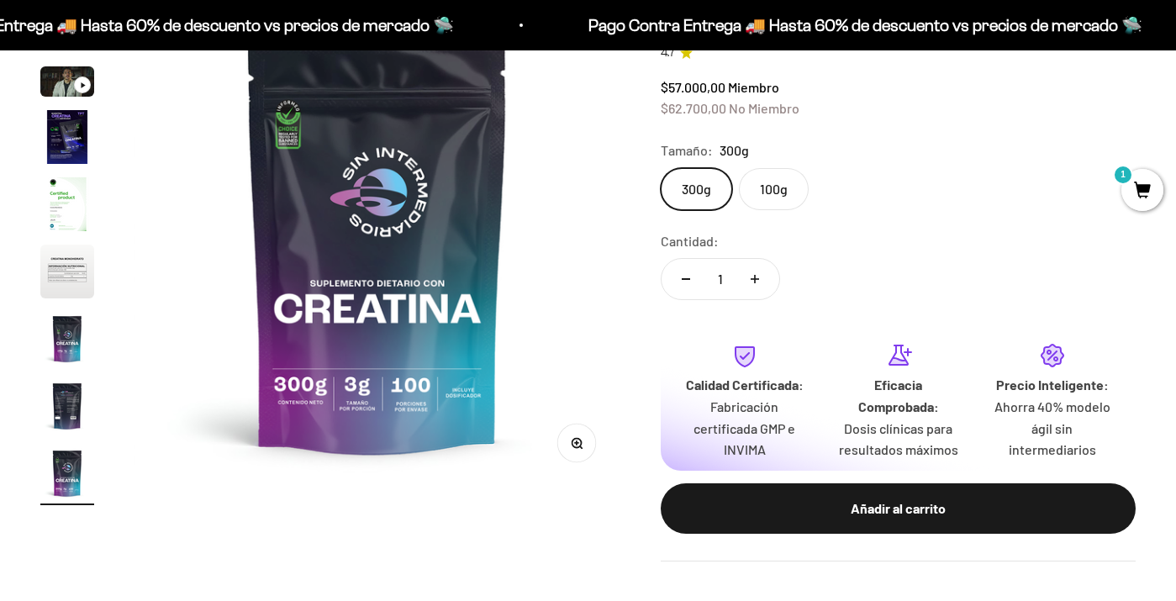
scroll to position [219, 0]
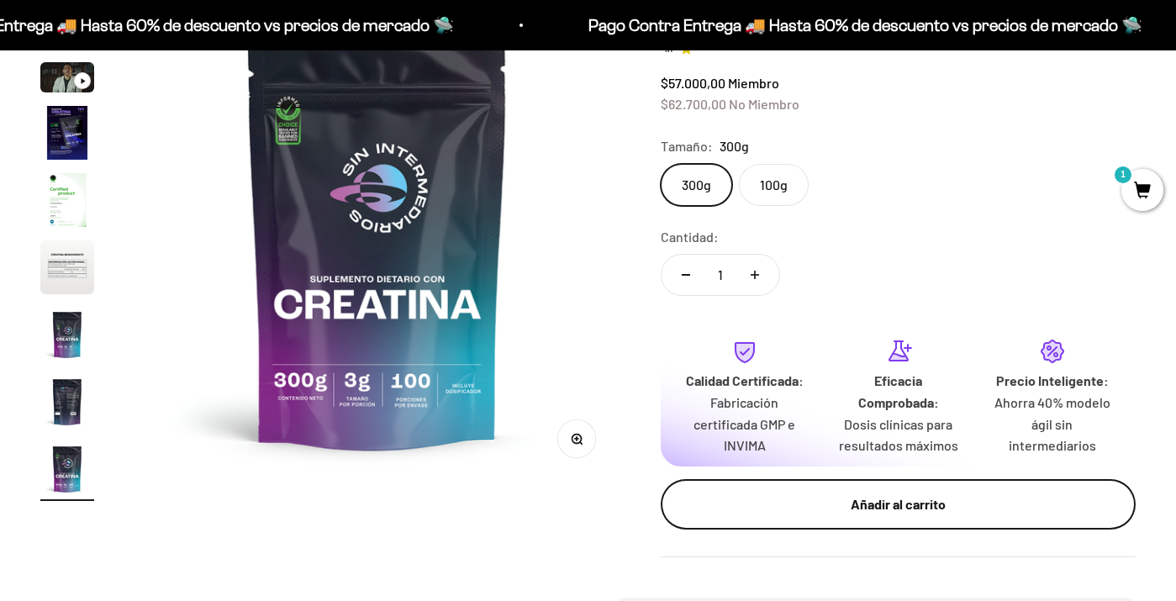
click at [896, 502] on div "Añadir al carrito" at bounding box center [899, 505] width 408 height 22
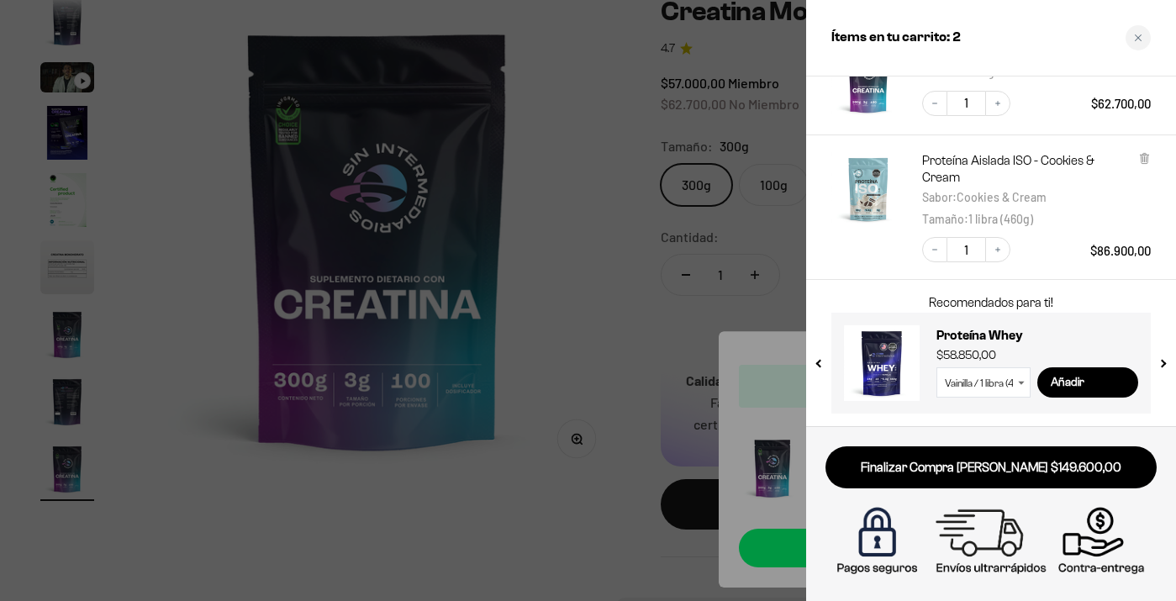
scroll to position [143, 0]
click at [634, 468] on div at bounding box center [588, 300] width 1176 height 601
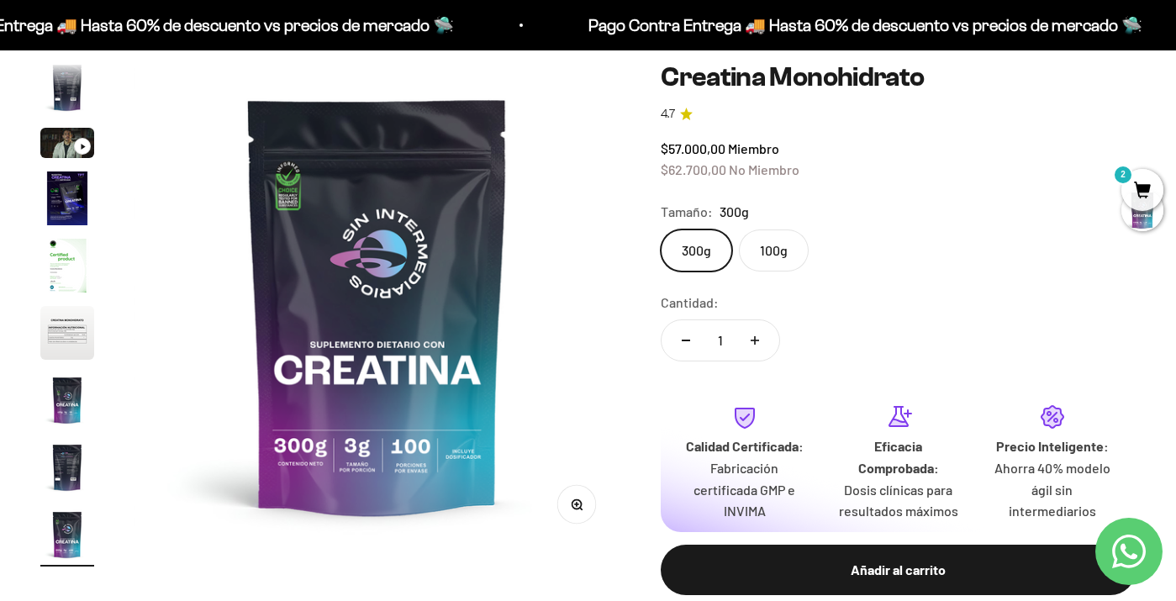
scroll to position [157, 0]
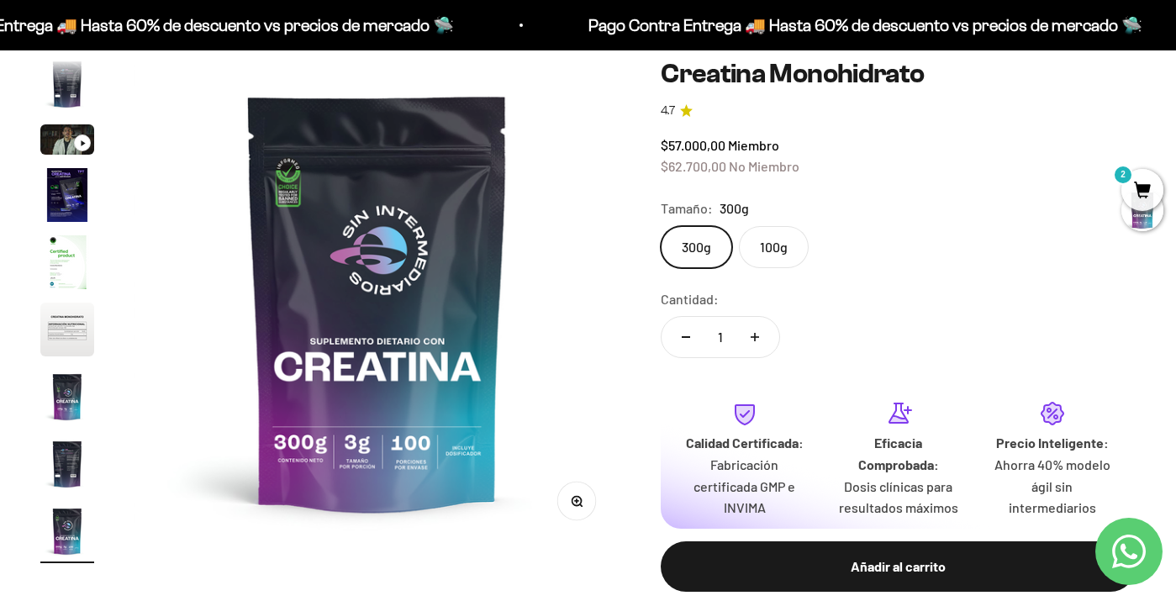
click at [50, 342] on img "Ir al artículo 6" at bounding box center [67, 330] width 54 height 54
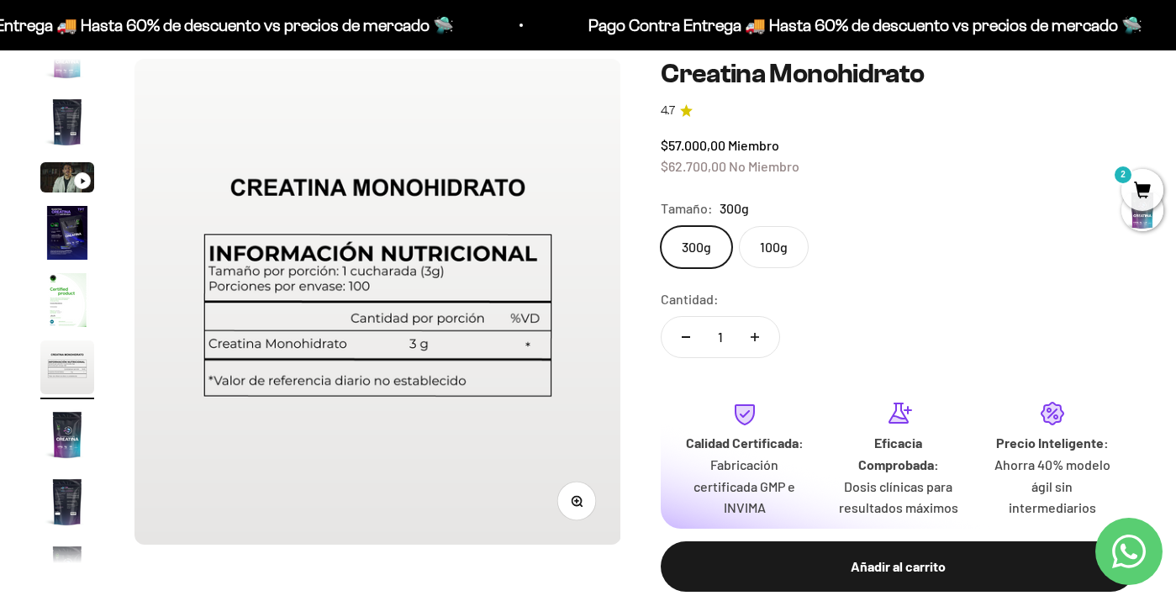
click at [57, 458] on img "Ir al artículo 7" at bounding box center [67, 435] width 54 height 54
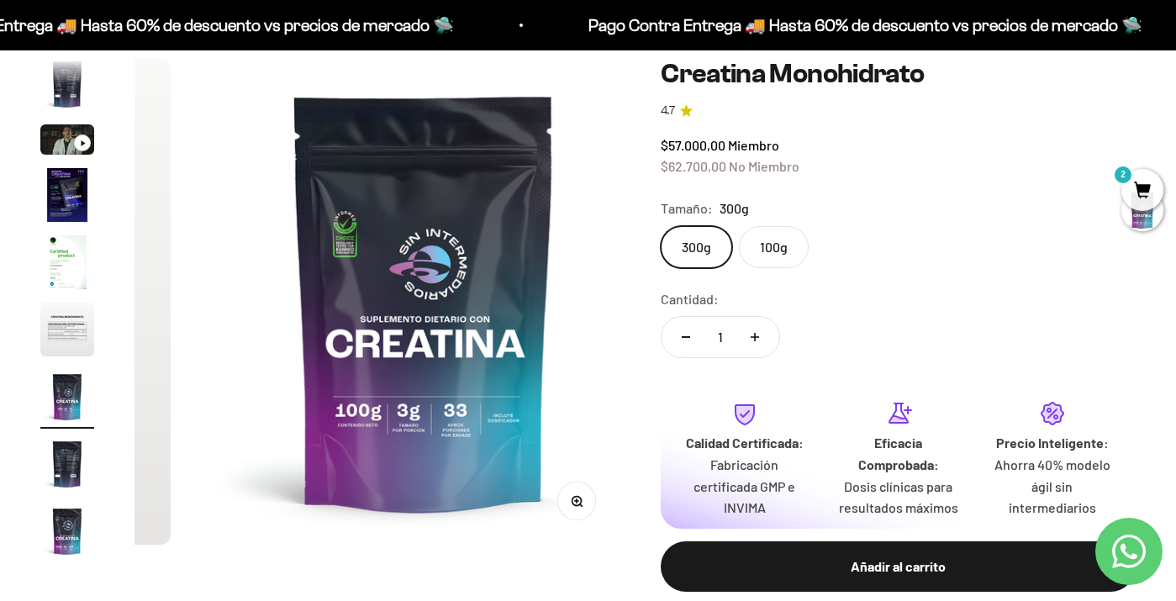
scroll to position [0, 2978]
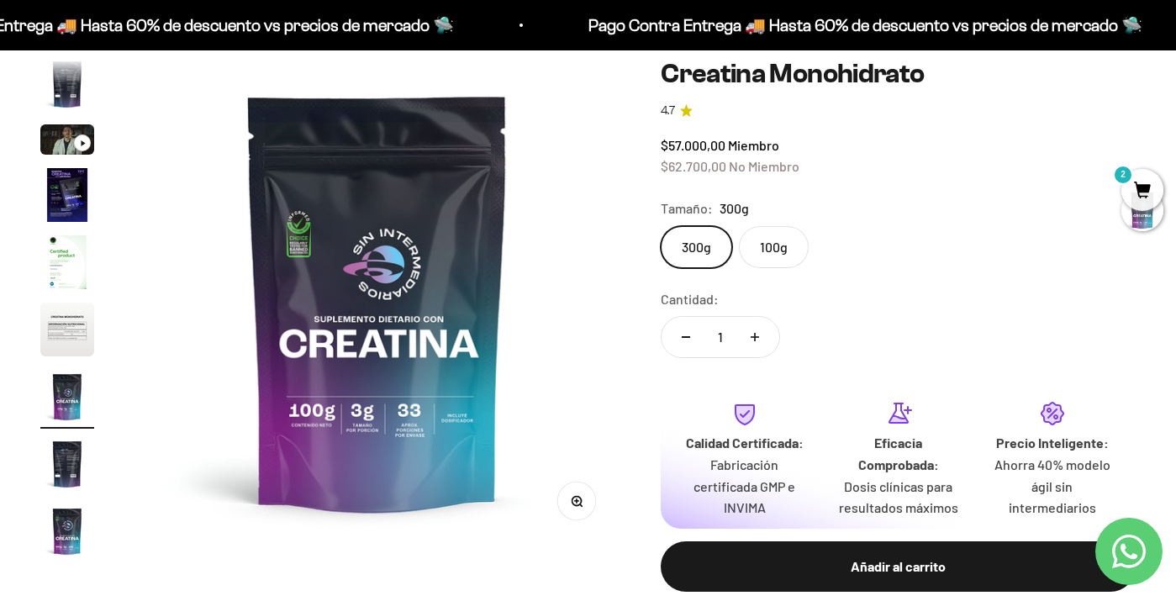
click at [1155, 196] on span "2" at bounding box center [1143, 190] width 42 height 42
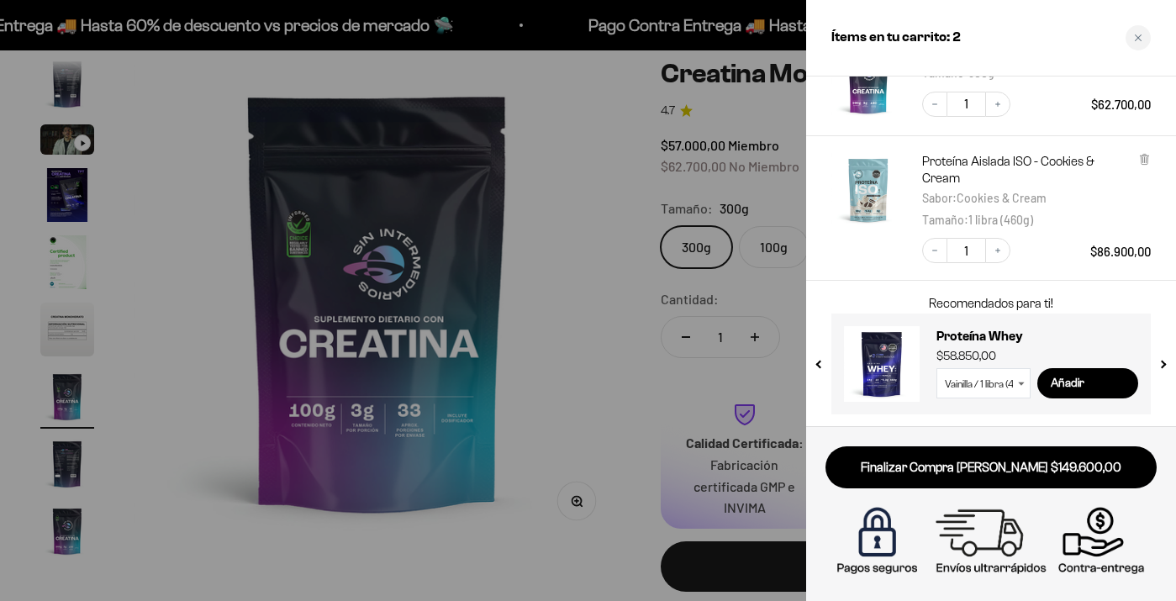
click at [698, 293] on div at bounding box center [588, 300] width 1176 height 601
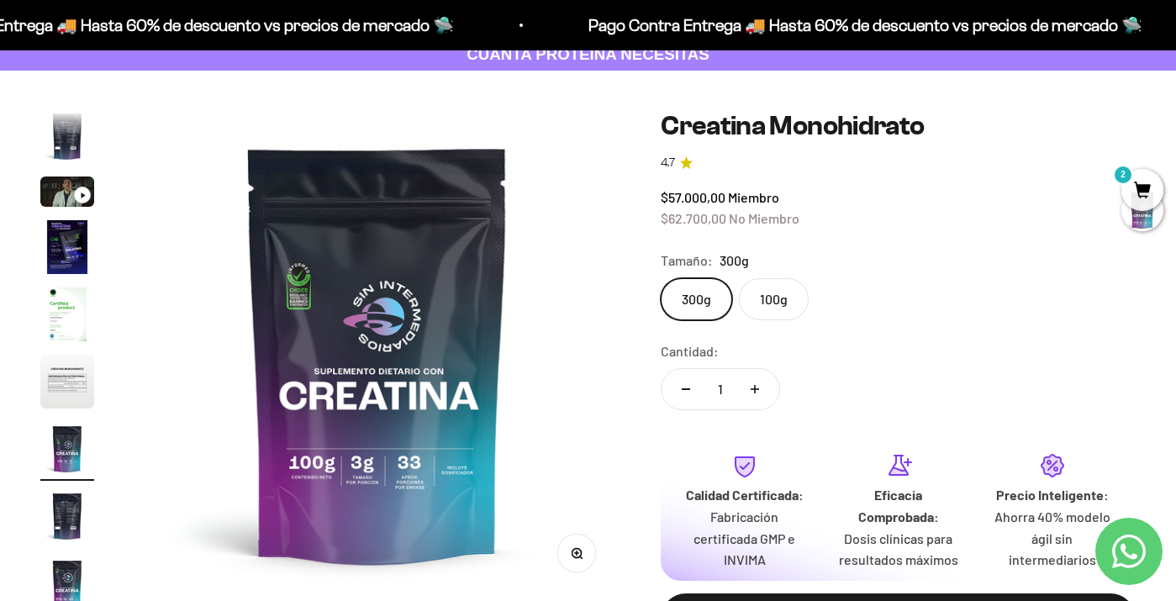
scroll to position [164, 0]
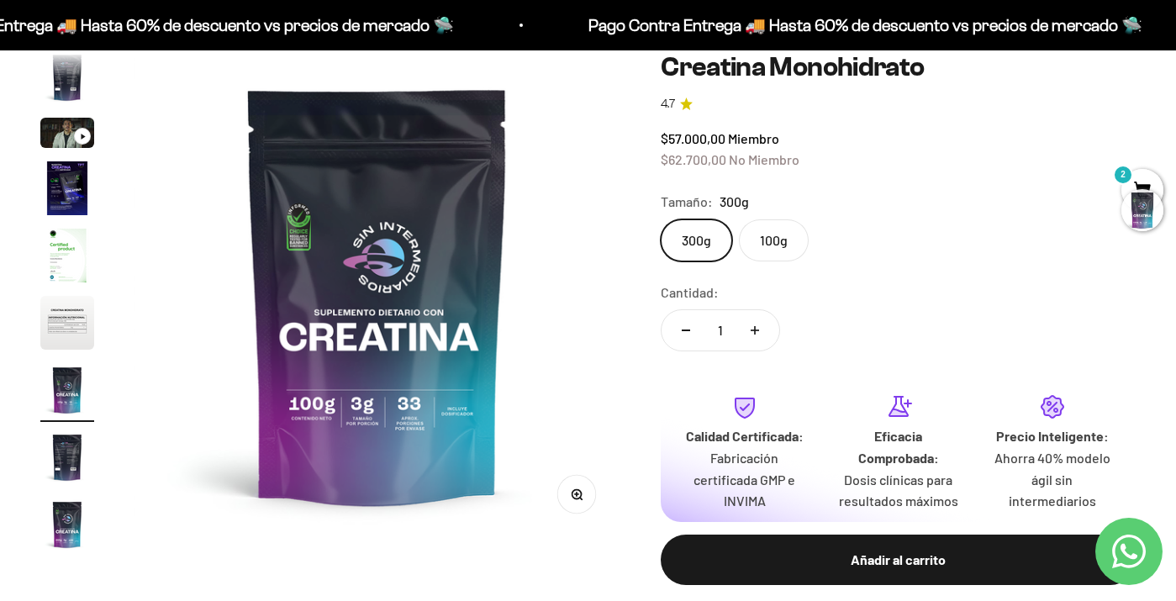
click at [1142, 203] on div at bounding box center [1143, 210] width 42 height 42
click at [1143, 164] on div "Zoom Ir al artículo 1 Ir al artículo 2 Ir al artículo 3 Ir al artículo 4 Ir al …" at bounding box center [588, 332] width 1176 height 641
click at [1143, 185] on span "2" at bounding box center [1143, 190] width 42 height 42
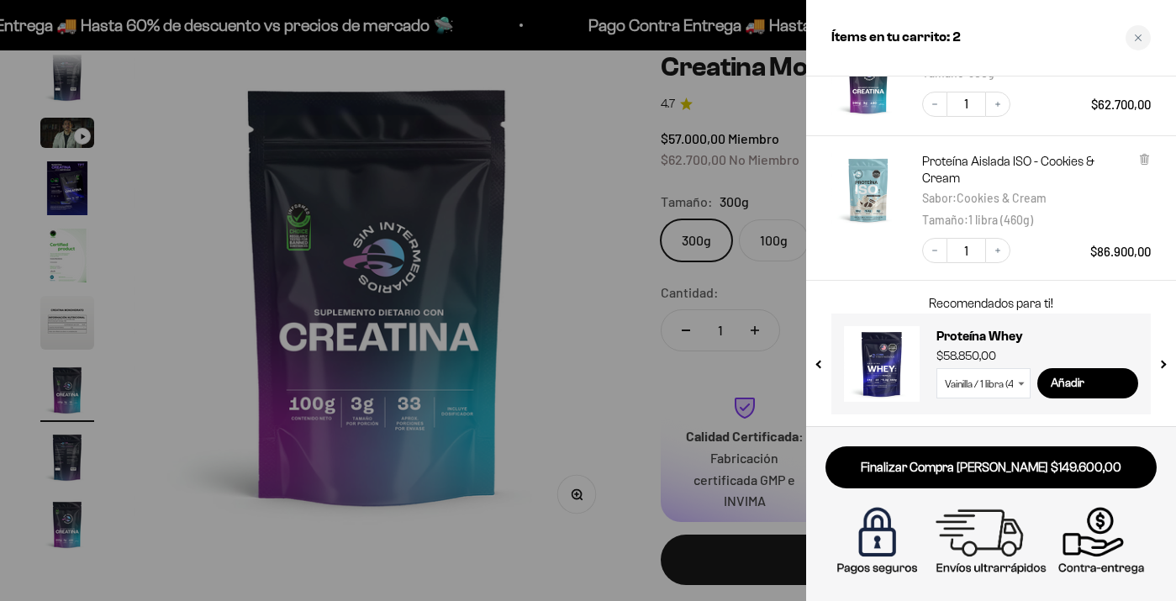
click at [747, 287] on div at bounding box center [588, 300] width 1176 height 601
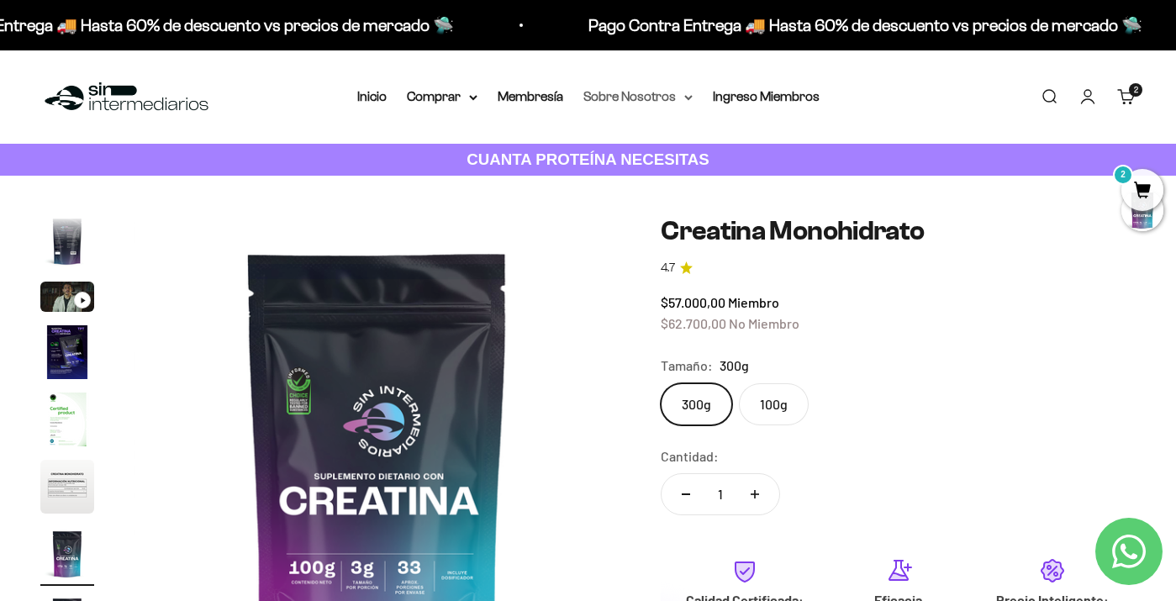
scroll to position [0, 0]
click at [531, 101] on link "Membresía" at bounding box center [531, 96] width 66 height 14
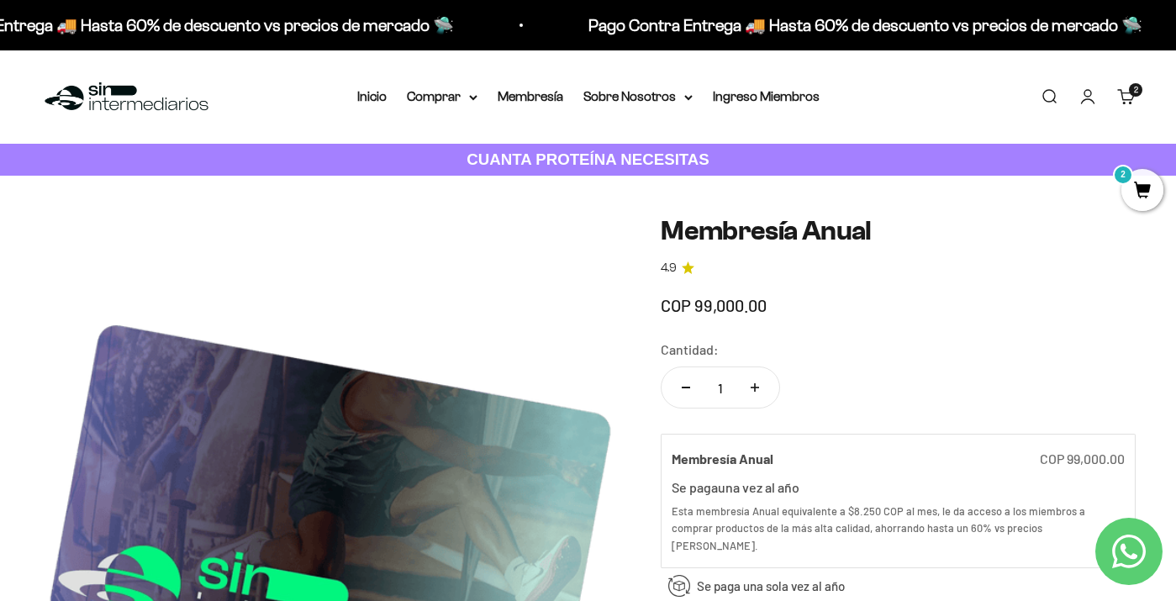
click at [1139, 190] on span "2" at bounding box center [1143, 190] width 42 height 42
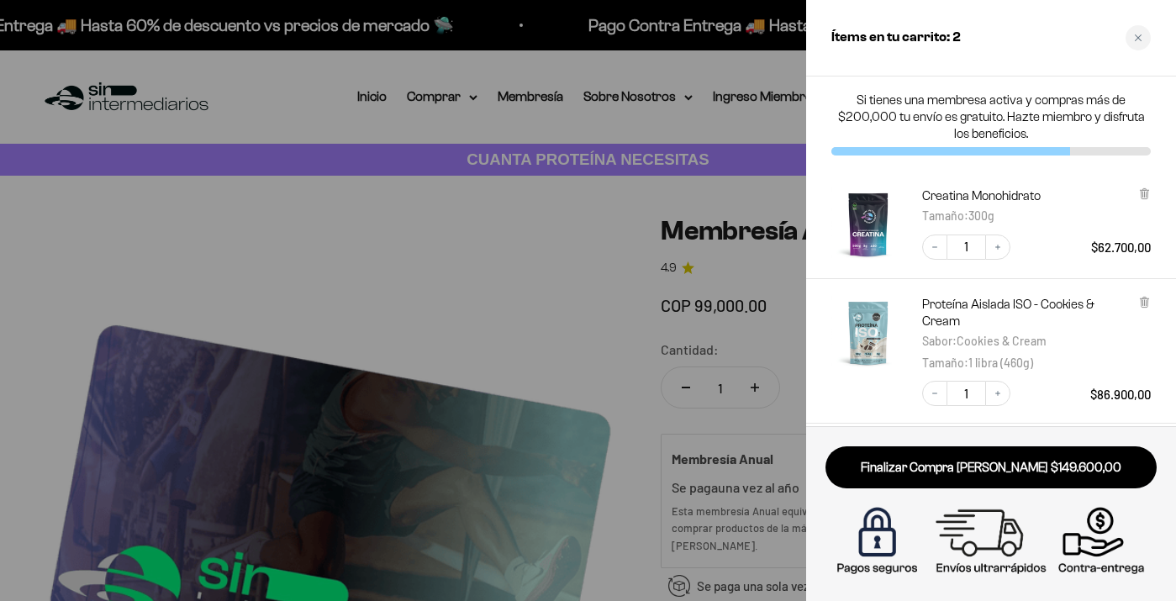
click at [568, 306] on div at bounding box center [588, 300] width 1176 height 601
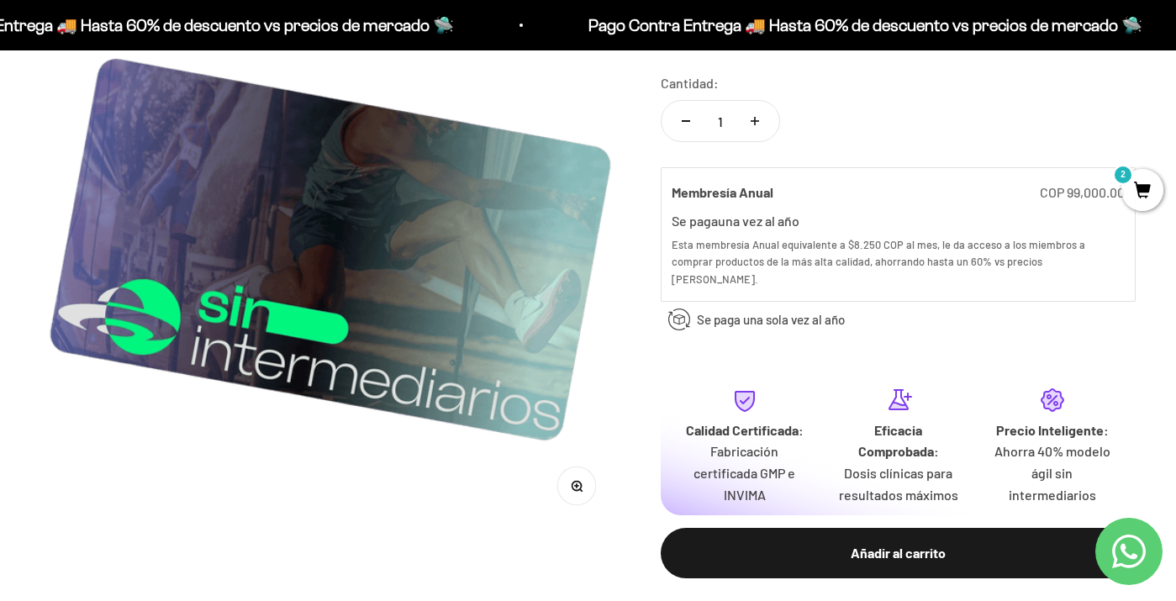
scroll to position [283, 0]
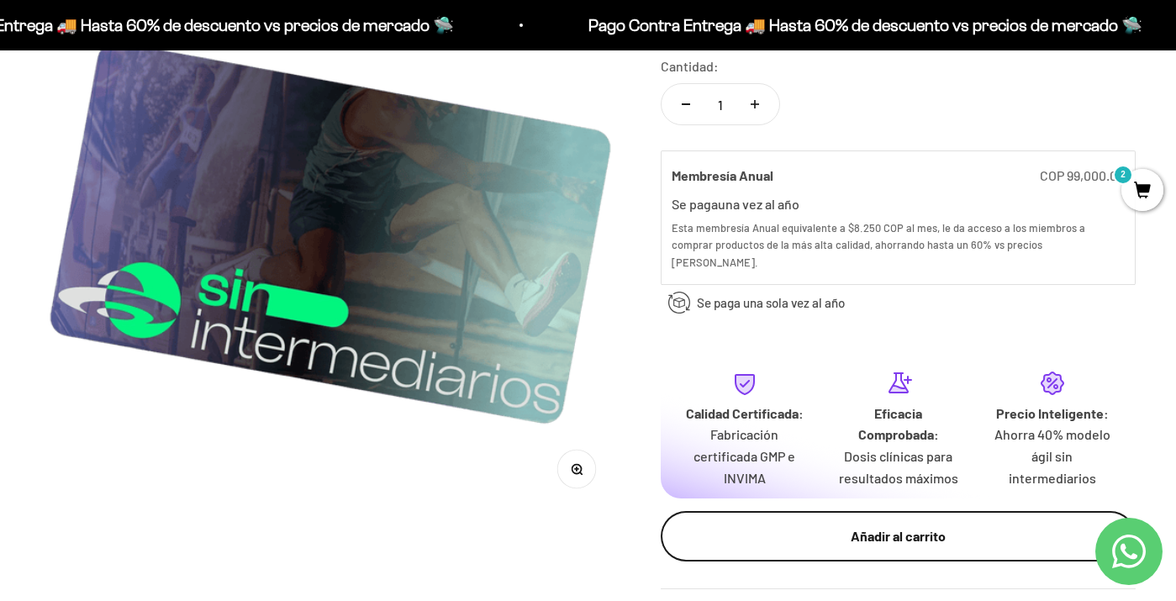
click at [868, 526] on div "Añadir al carrito" at bounding box center [899, 537] width 408 height 22
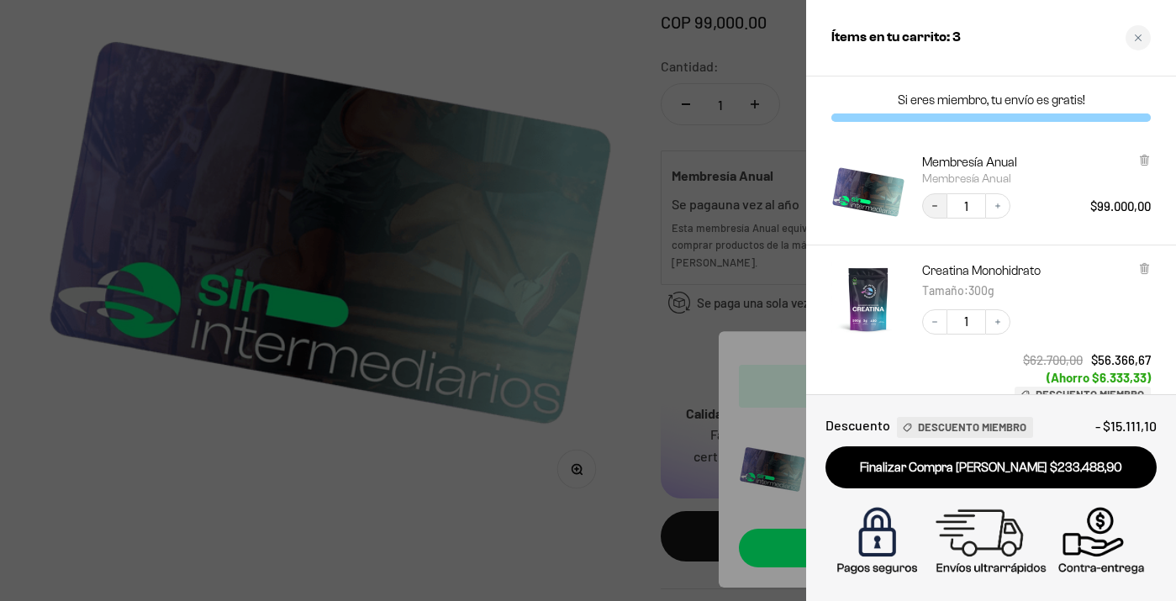
scroll to position [0, 0]
click at [933, 207] on icon "Decrease quantity" at bounding box center [935, 206] width 10 height 10
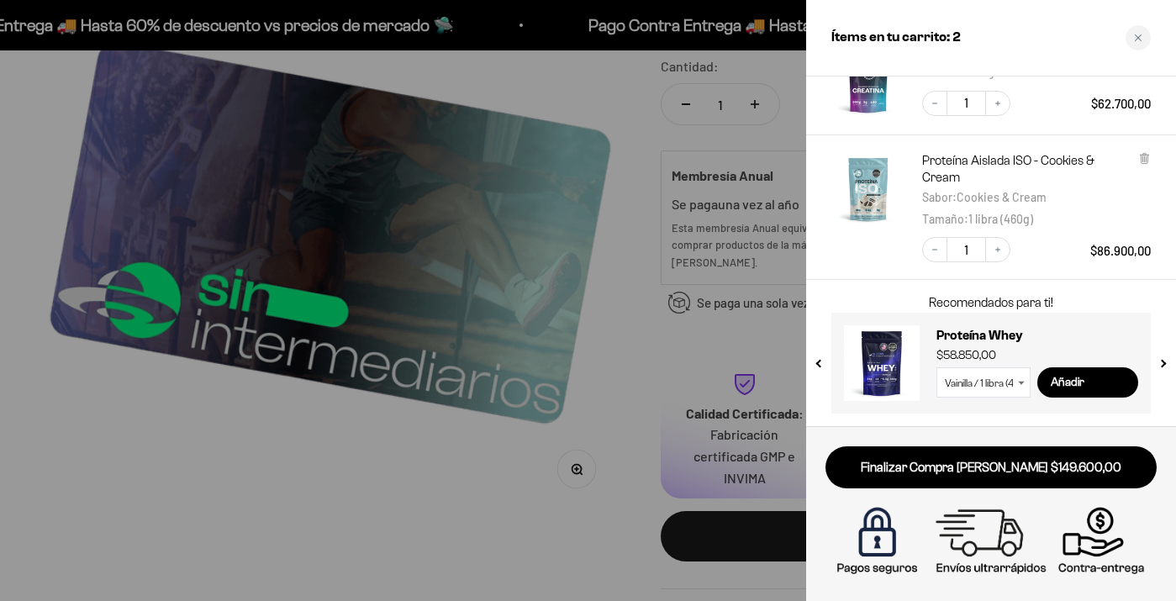
scroll to position [143, 0]
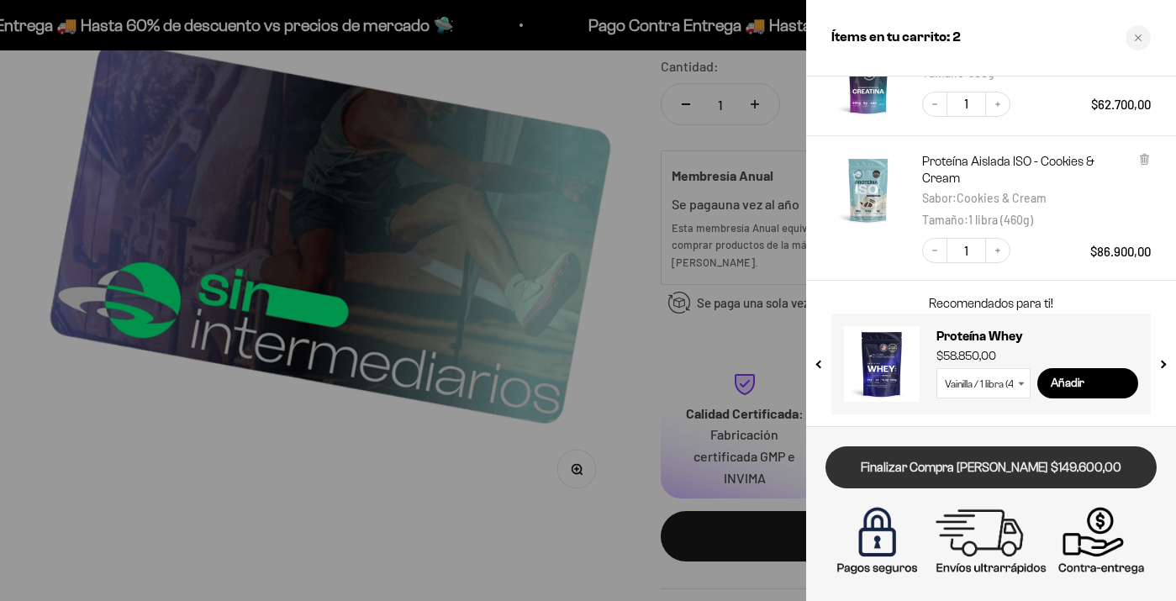
click at [938, 467] on link "Finalizar Compra [PERSON_NAME] $149.600,00" at bounding box center [991, 467] width 331 height 43
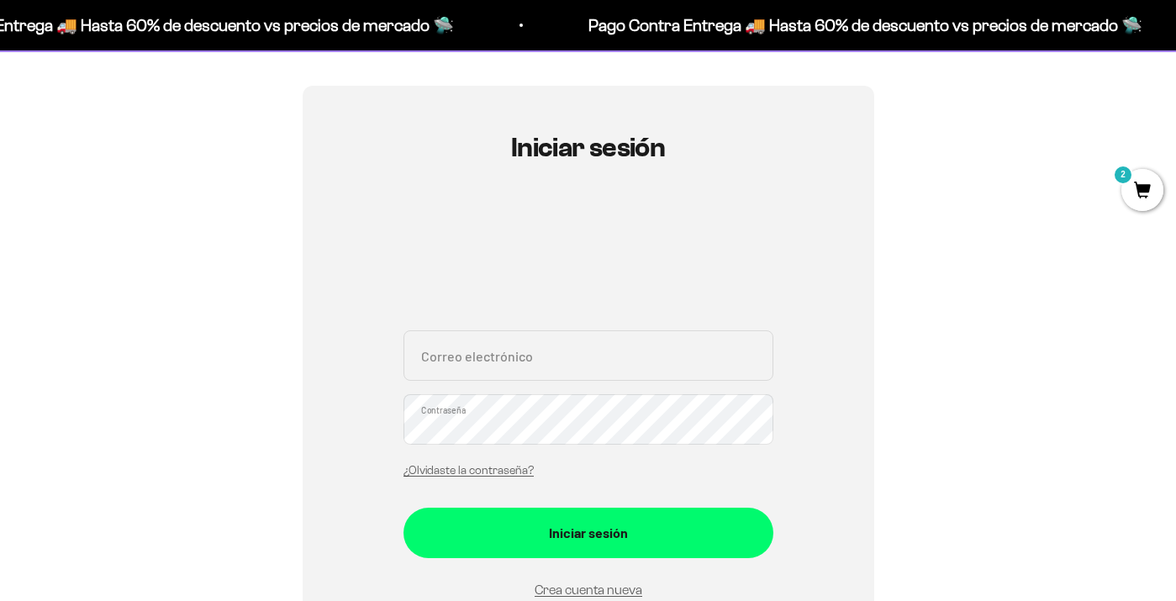
scroll to position [168, 0]
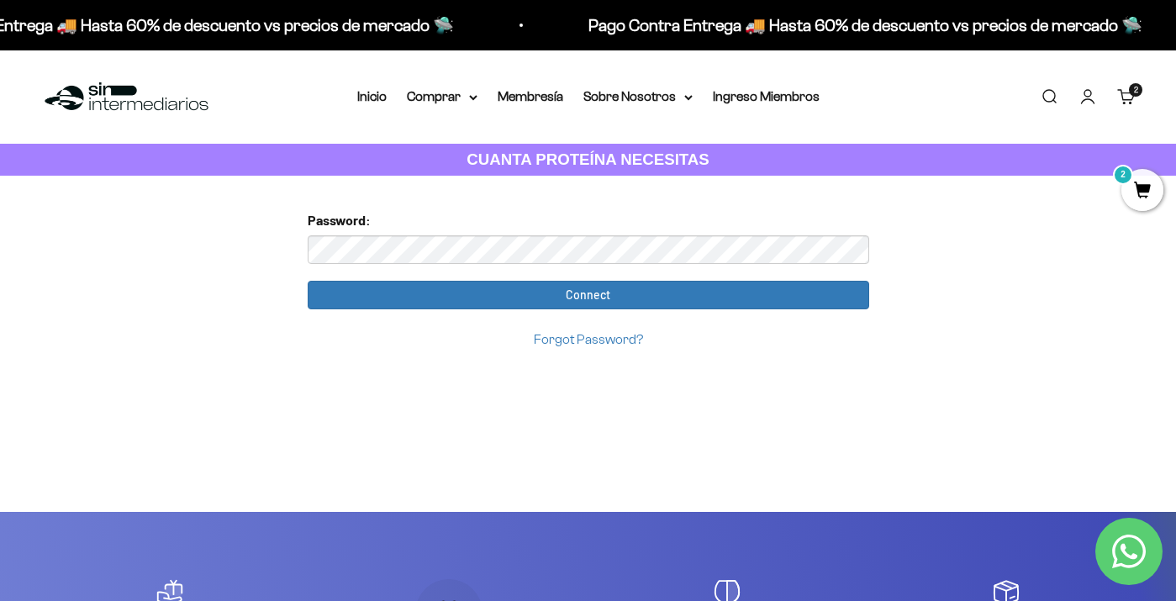
click at [588, 293] on input "Connect" at bounding box center [589, 295] width 562 height 29
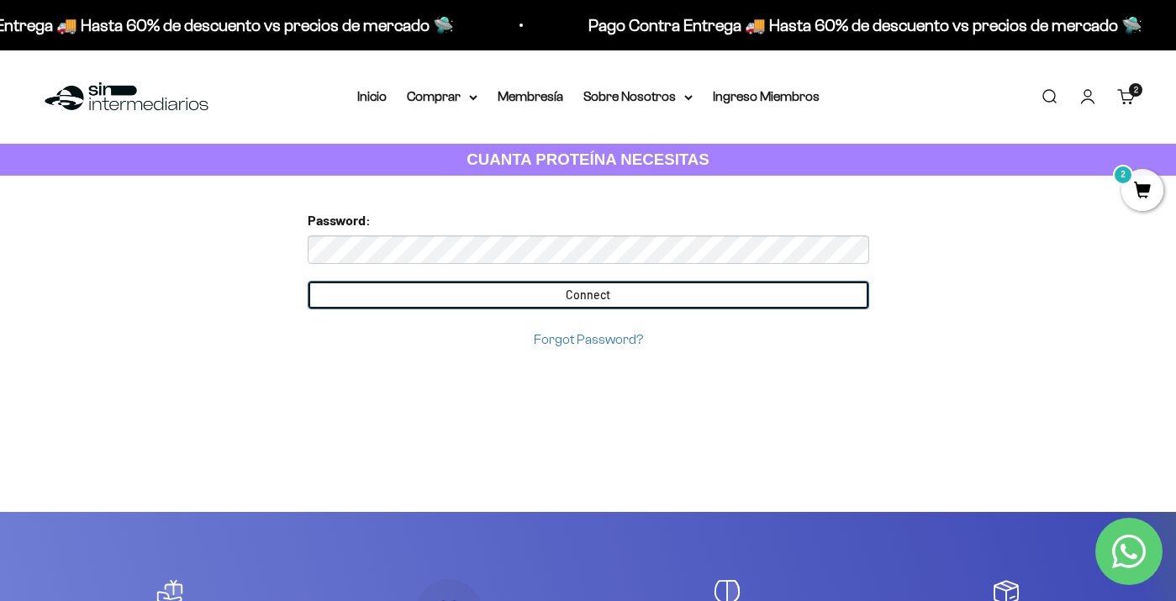
click at [552, 293] on input "Connect" at bounding box center [589, 295] width 562 height 29
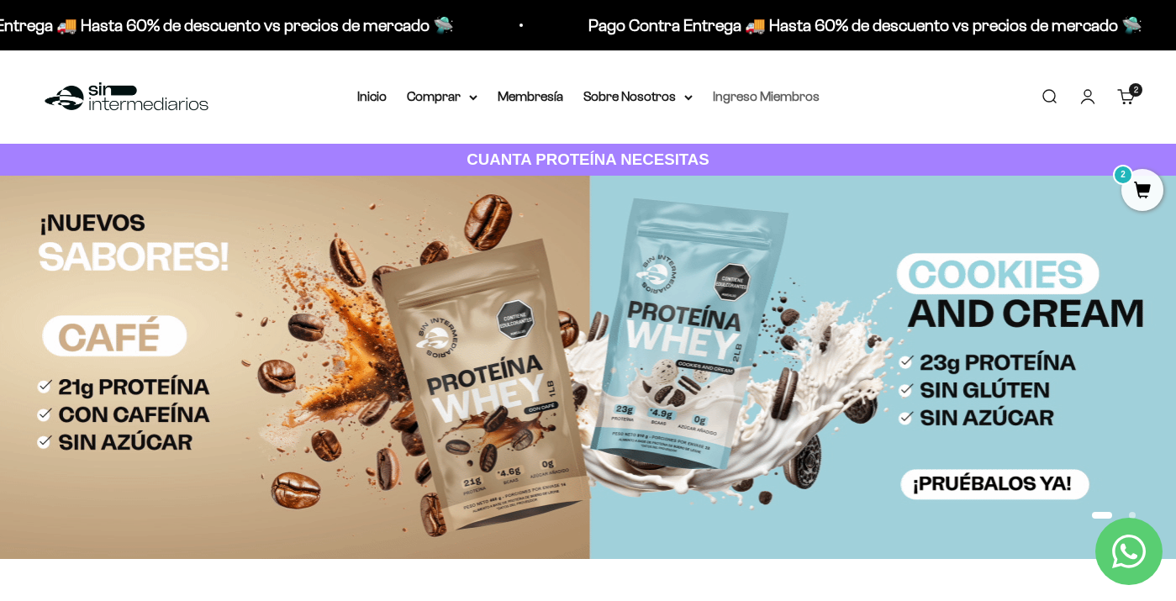
click at [769, 98] on link "Ingreso Miembros" at bounding box center [766, 96] width 107 height 14
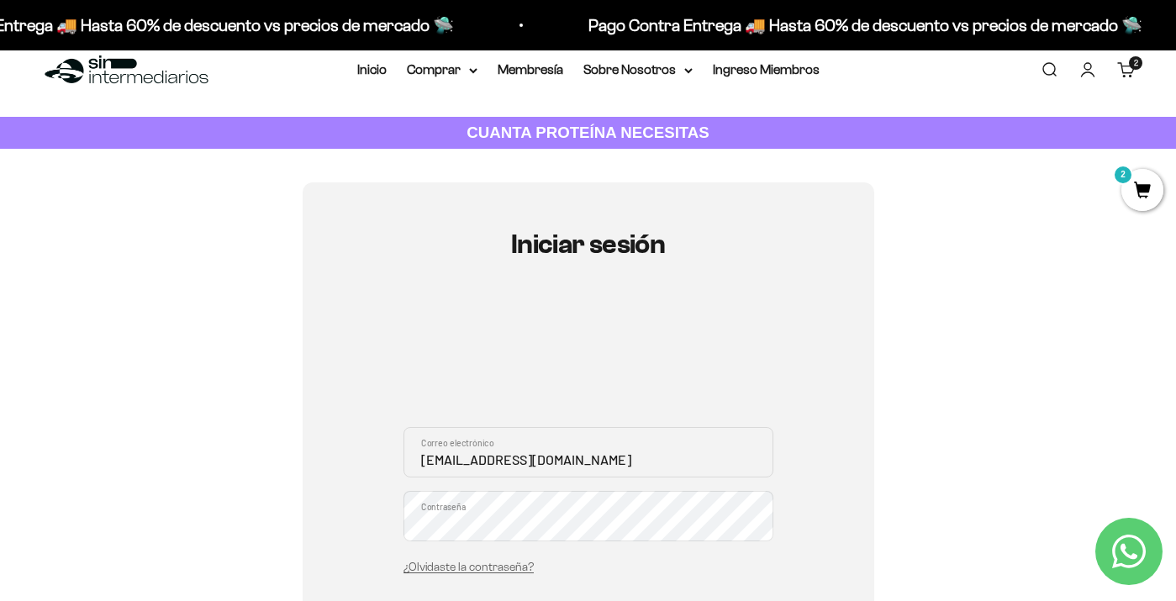
type input "[EMAIL_ADDRESS][DOMAIN_NAME]"
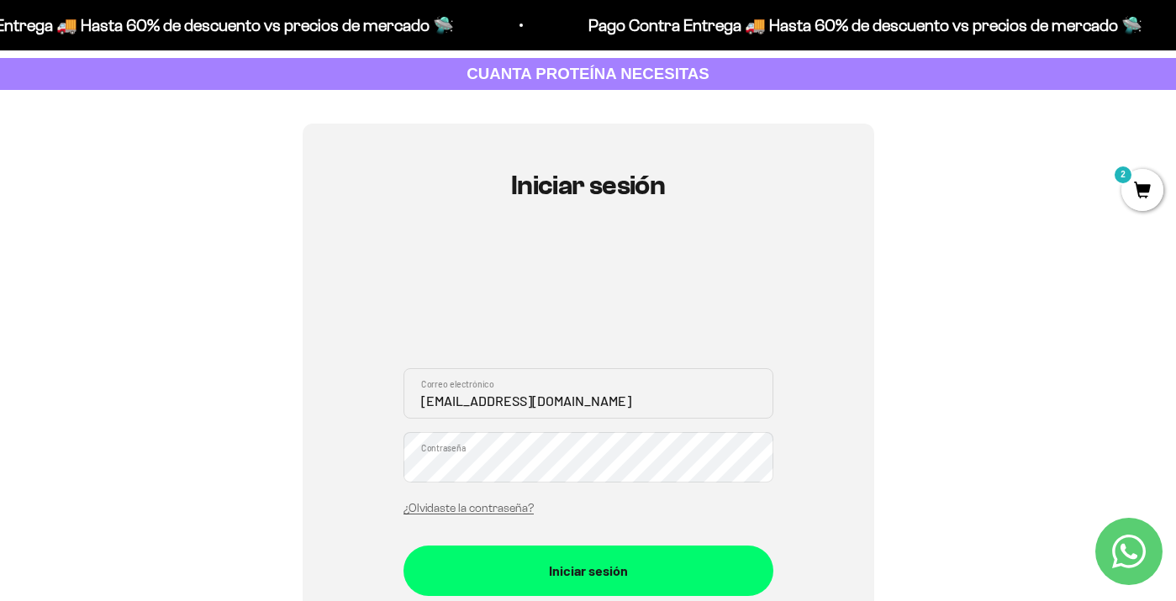
scroll to position [87, 0]
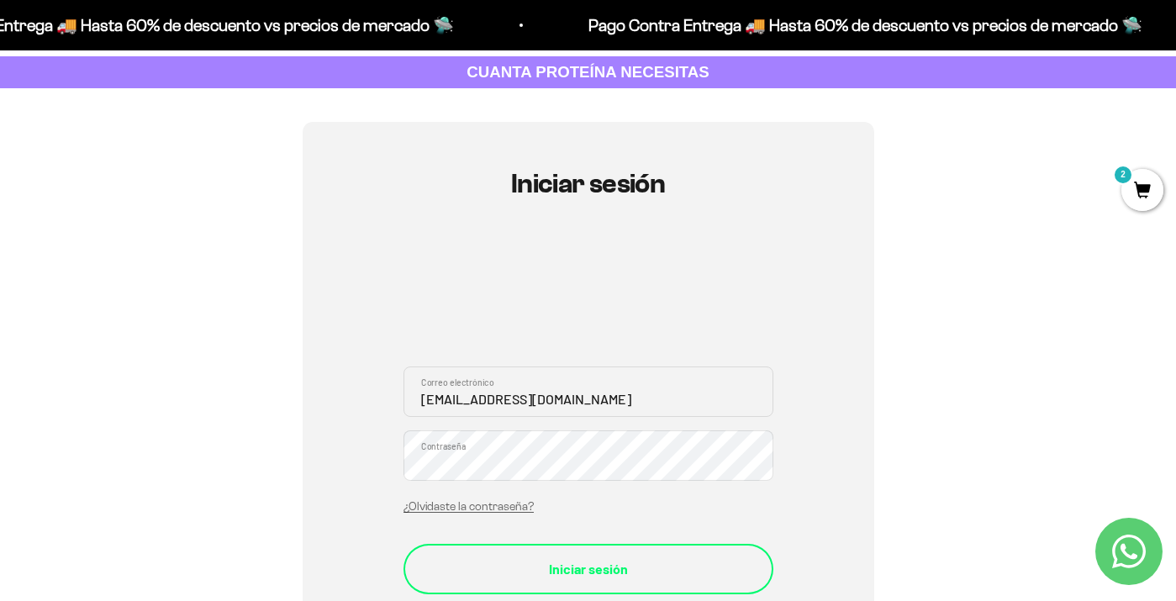
click at [572, 559] on div "Iniciar sesión" at bounding box center [588, 569] width 303 height 22
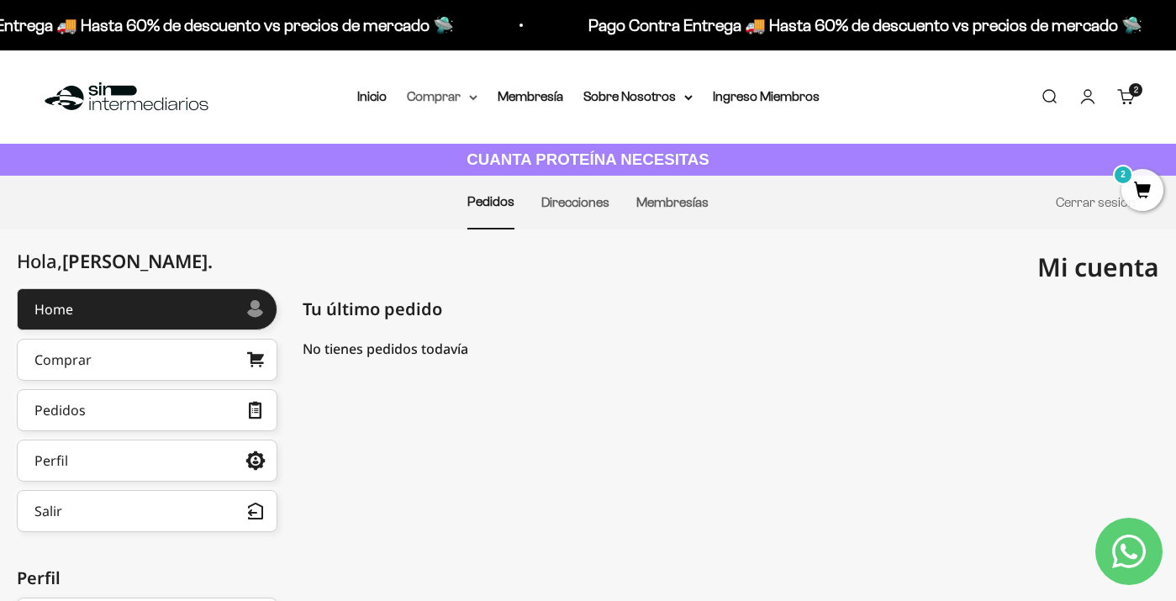
click at [436, 99] on summary "Comprar" at bounding box center [442, 97] width 71 height 22
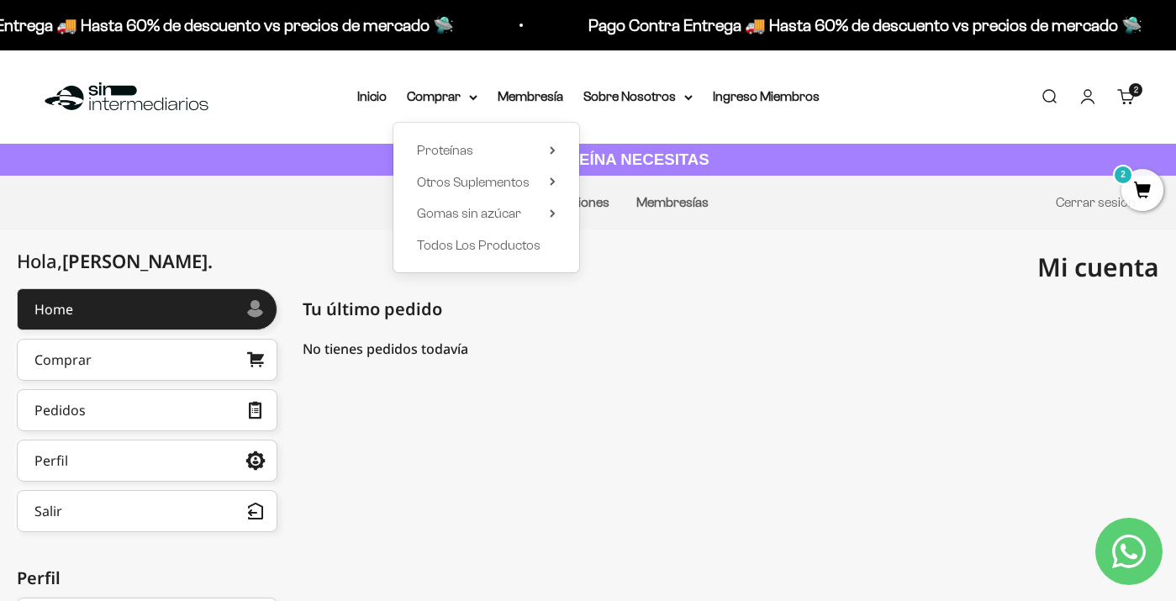
click at [1144, 206] on span "2" at bounding box center [1143, 190] width 42 height 42
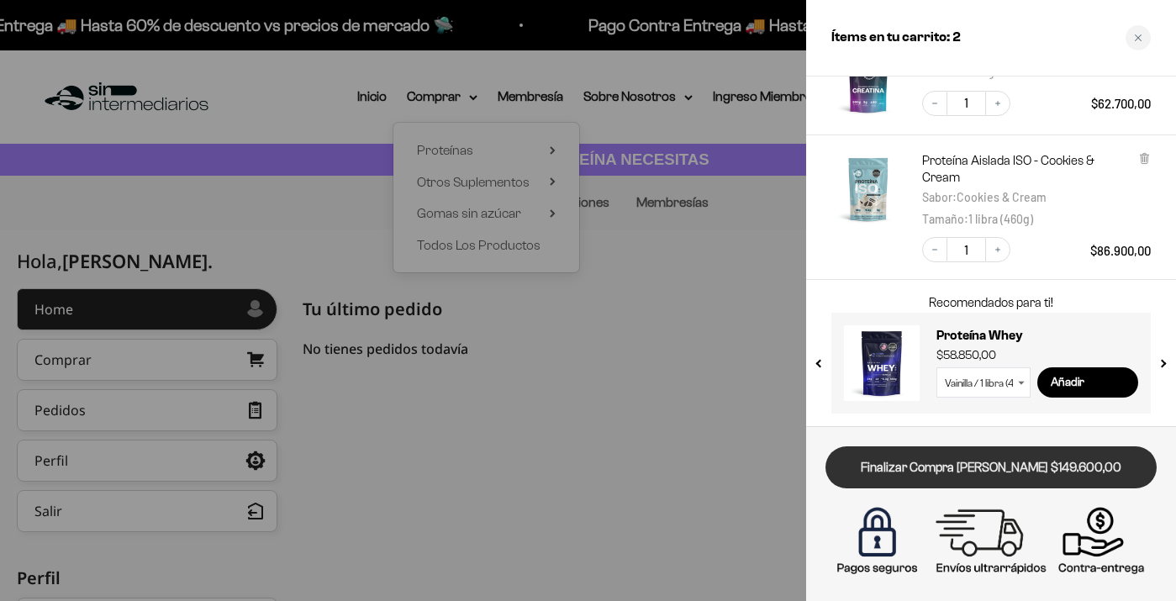
scroll to position [143, 0]
click at [959, 459] on link "Finalizar Compra [PERSON_NAME] $149.600,00" at bounding box center [991, 467] width 331 height 43
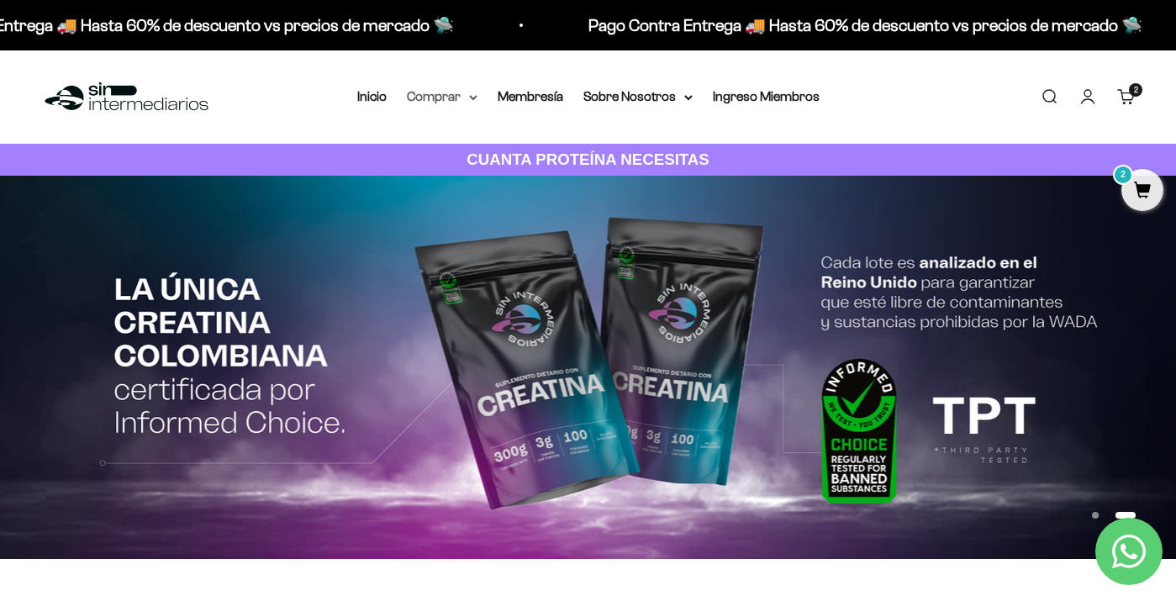
click at [441, 99] on summary "Comprar" at bounding box center [442, 97] width 71 height 22
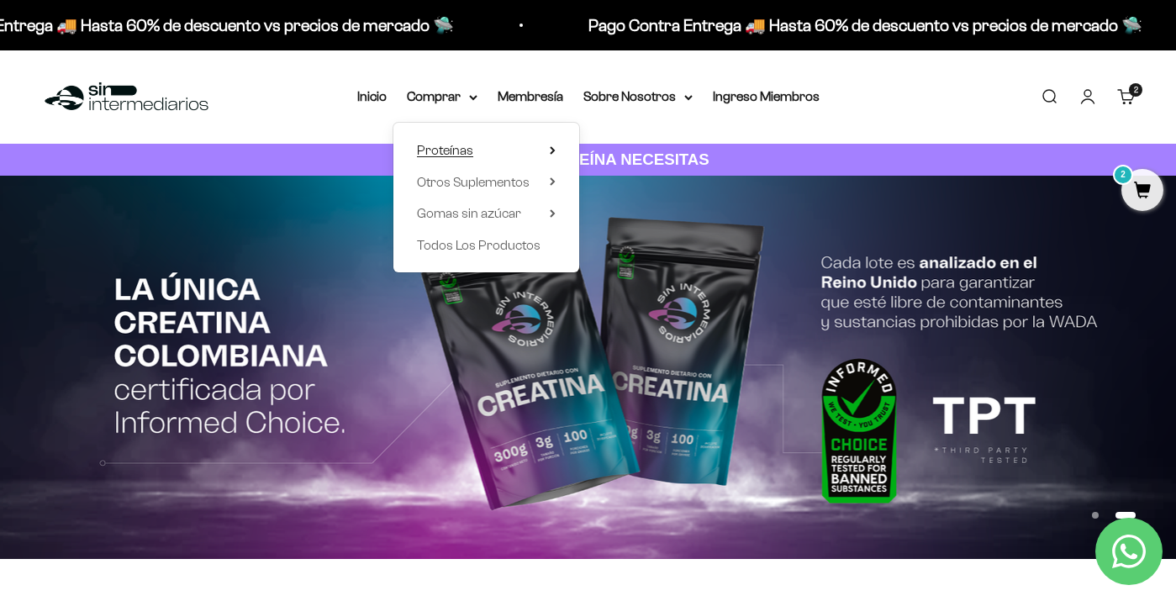
click at [472, 153] on summary "Proteínas" at bounding box center [486, 151] width 139 height 22
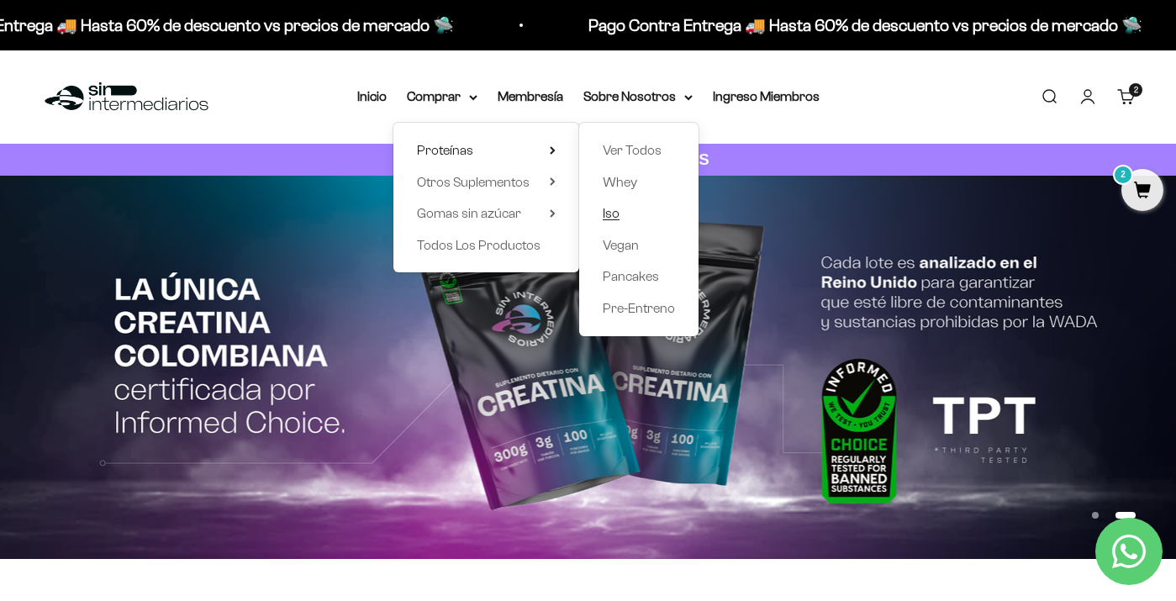
click at [624, 208] on link "Iso" at bounding box center [639, 214] width 72 height 22
click at [603, 214] on span "Iso" at bounding box center [611, 213] width 17 height 14
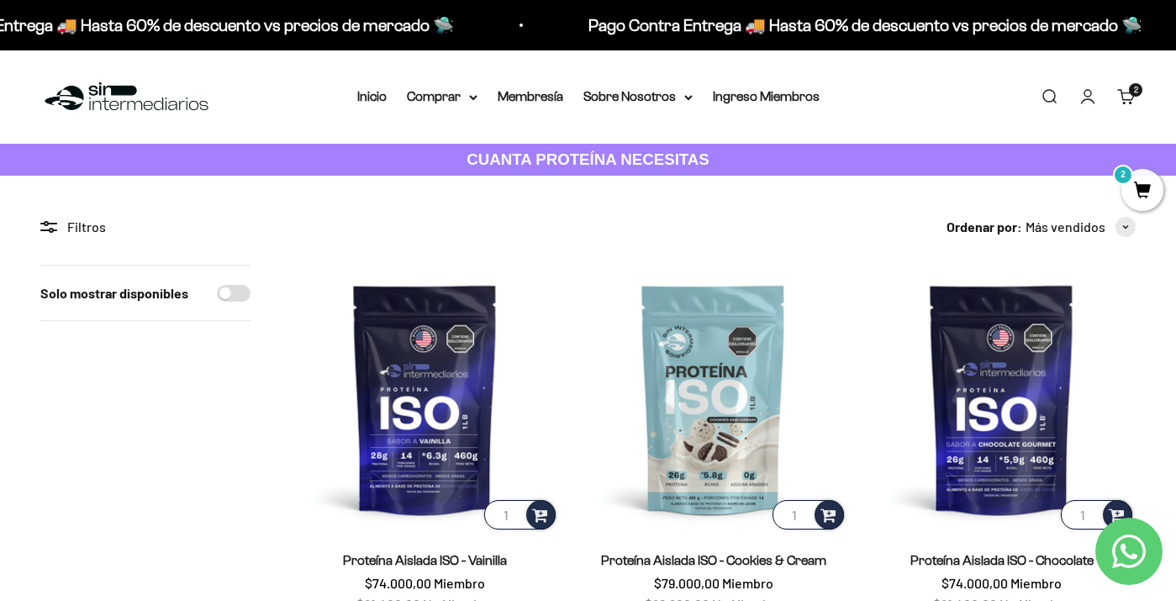
click at [219, 290] on input "Solo mostrar disponibles" at bounding box center [234, 293] width 34 height 17
checkbox input "true"
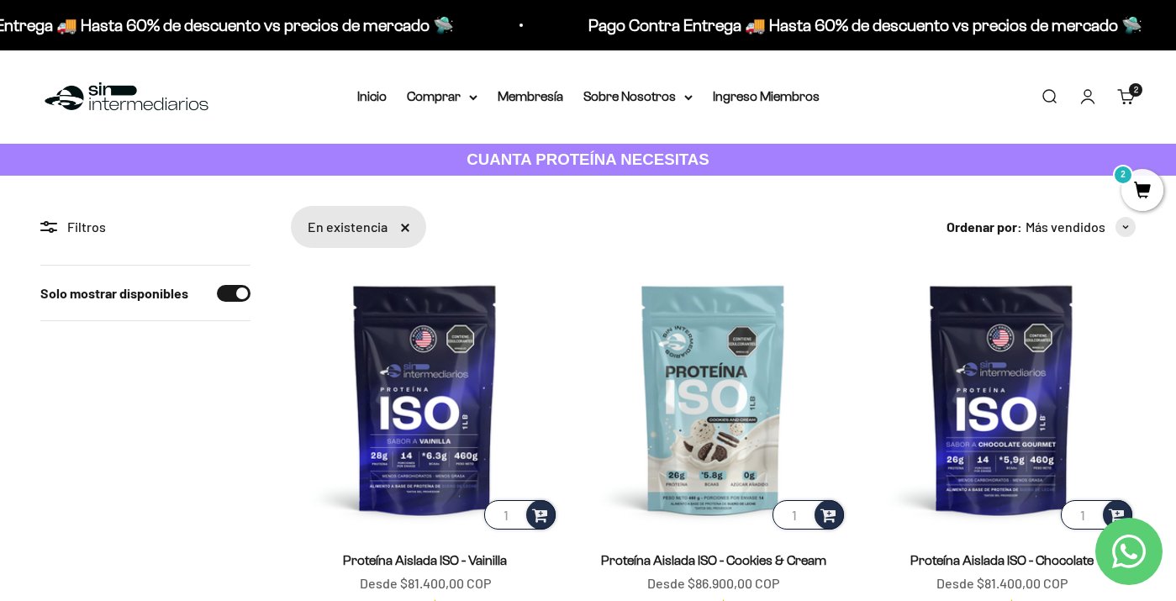
click at [230, 293] on input "Solo mostrar disponibles" at bounding box center [234, 293] width 34 height 17
checkbox input "false"
click at [447, 102] on summary "Comprar" at bounding box center [442, 97] width 71 height 22
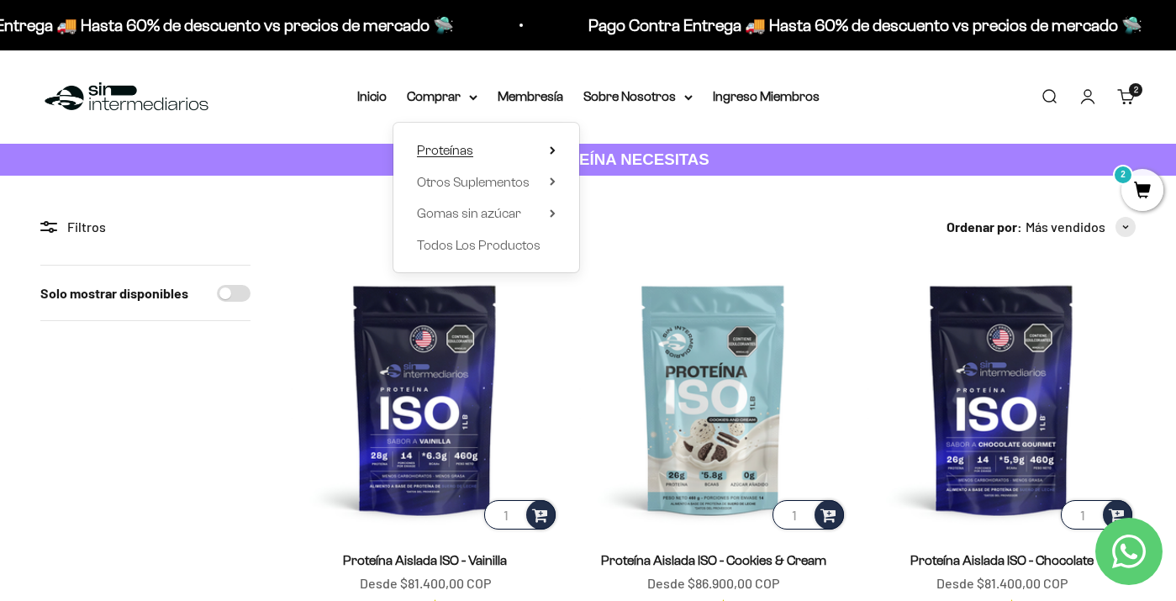
click at [536, 147] on summary "Proteínas" at bounding box center [486, 151] width 139 height 22
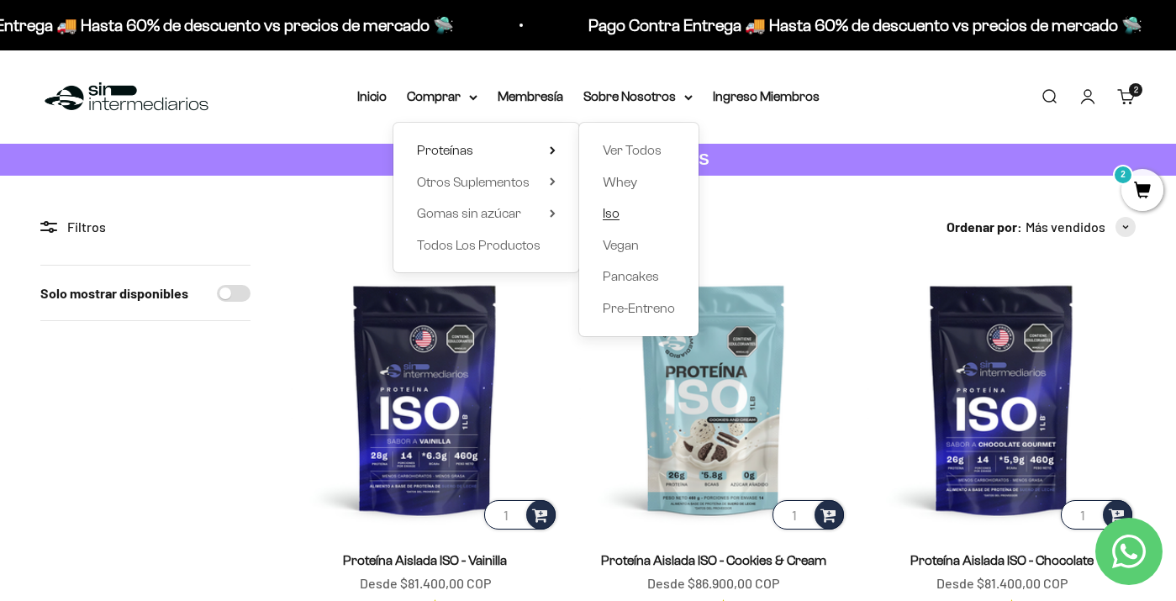
click at [603, 215] on span "Iso" at bounding box center [611, 213] width 17 height 14
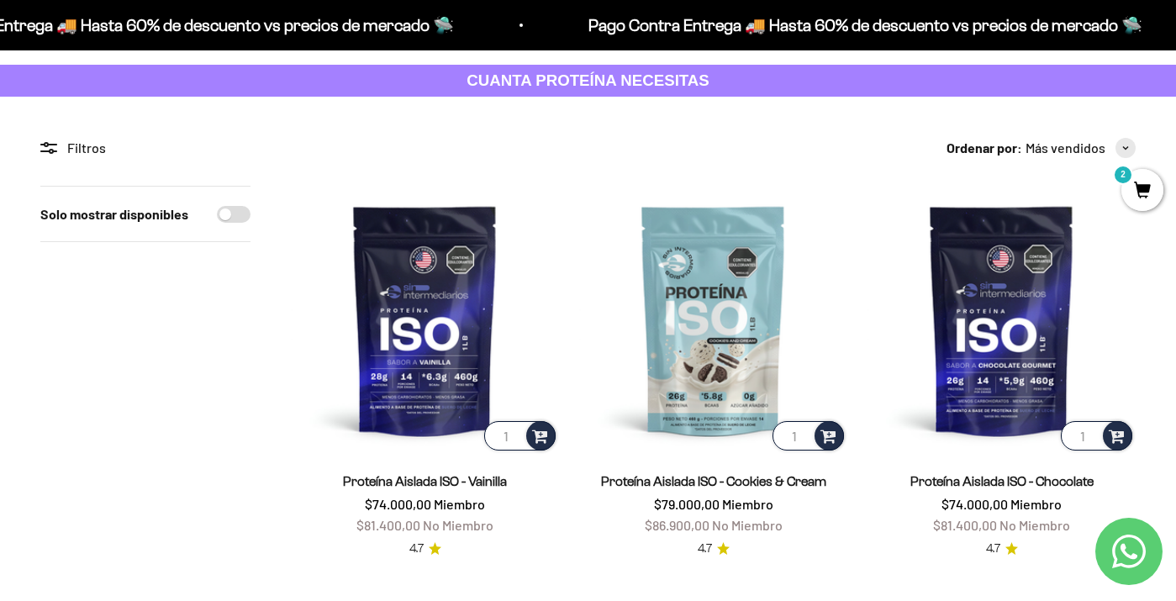
scroll to position [82, 0]
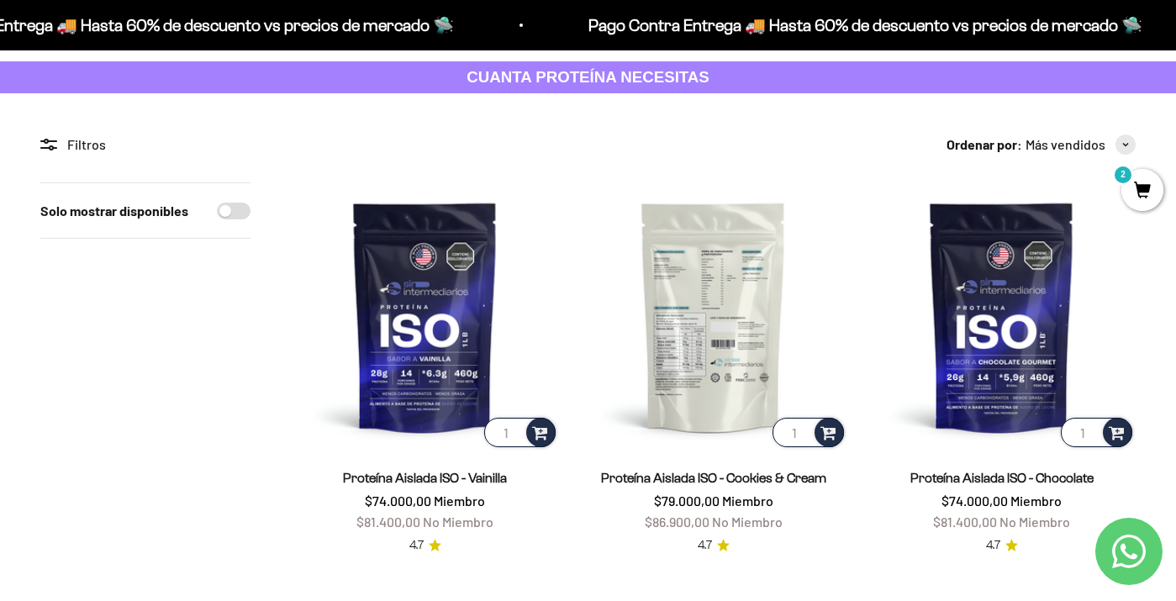
click at [700, 323] on img at bounding box center [713, 316] width 268 height 268
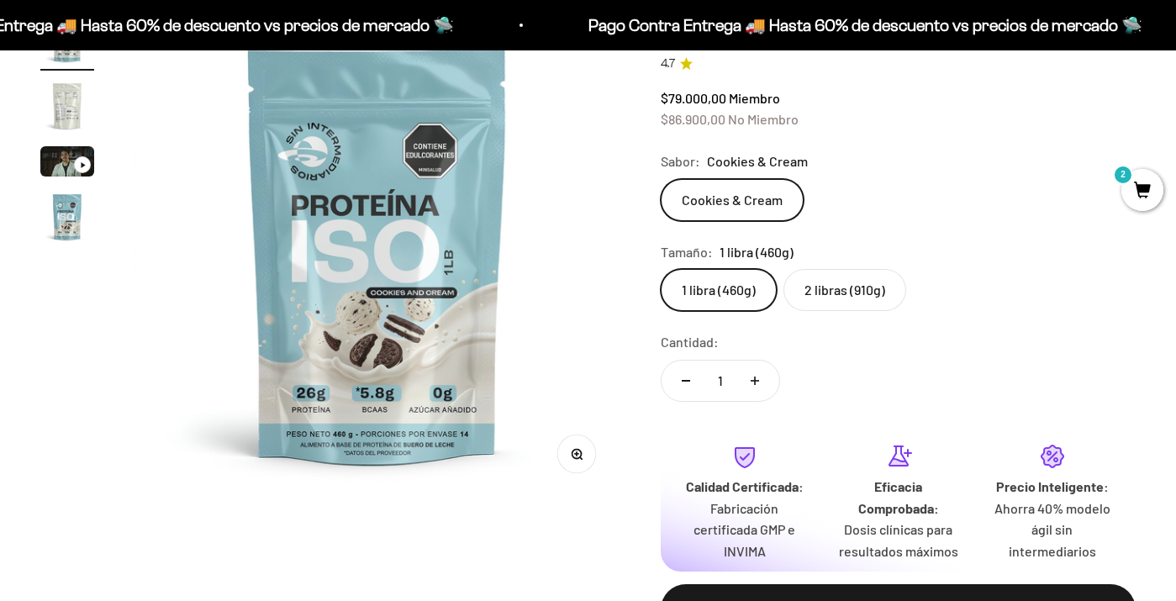
scroll to position [207, 0]
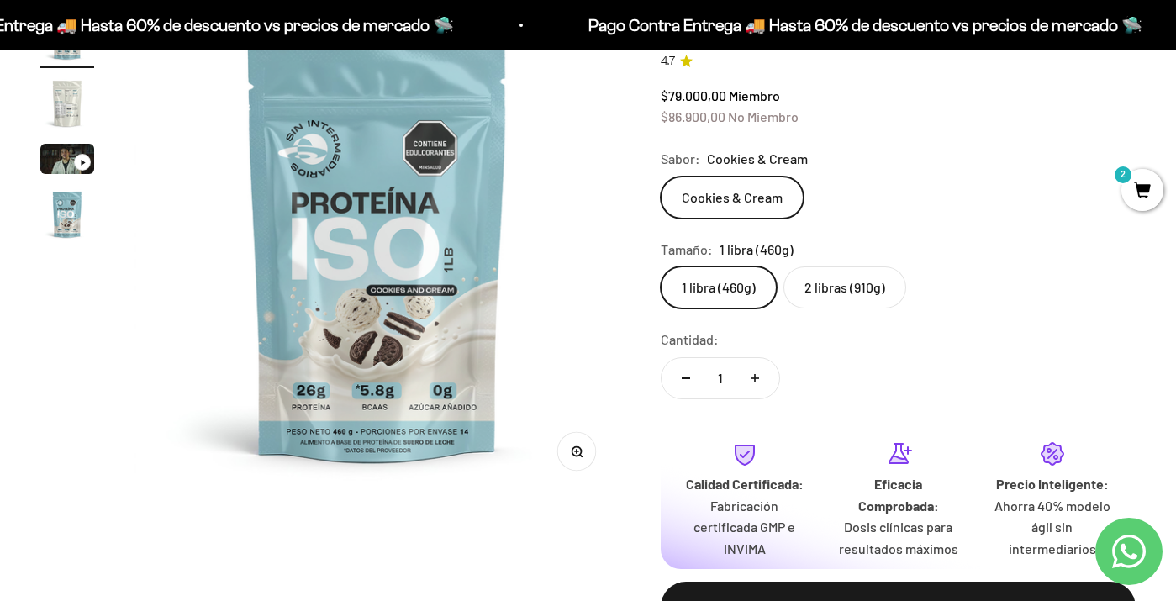
click at [829, 309] on label "2 libras (910g)" at bounding box center [845, 288] width 123 height 42
click at [661, 267] on input "2 libras (910g)" at bounding box center [660, 266] width 1 height 1
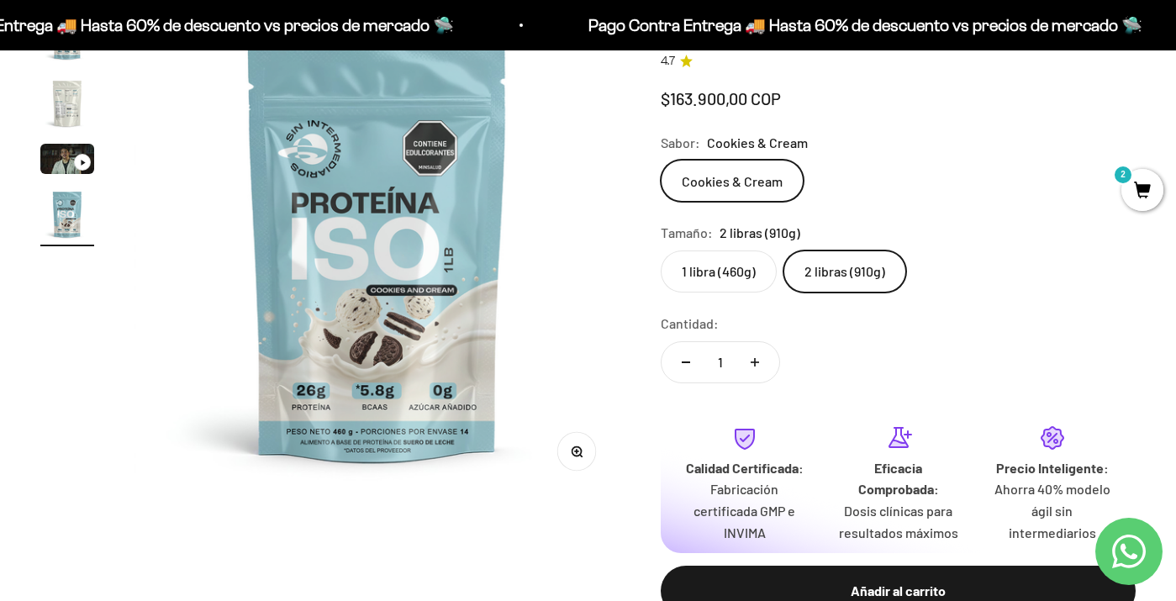
scroll to position [0, 1489]
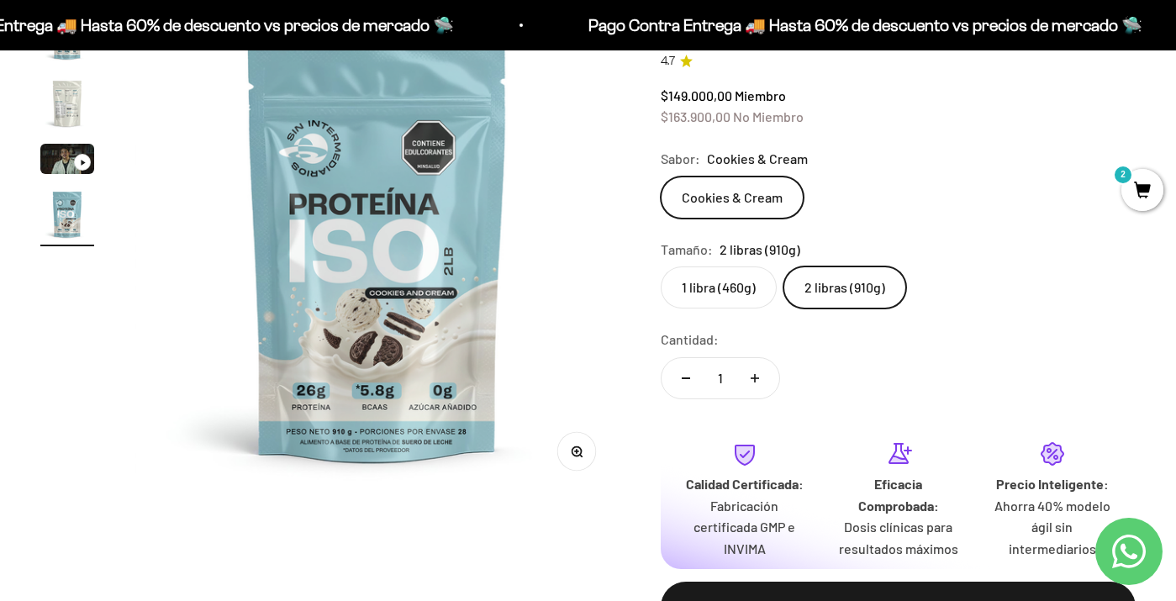
click at [726, 297] on label "1 libra (460g)" at bounding box center [719, 288] width 116 height 42
click at [661, 267] on input "1 libra (460g)" at bounding box center [660, 266] width 1 height 1
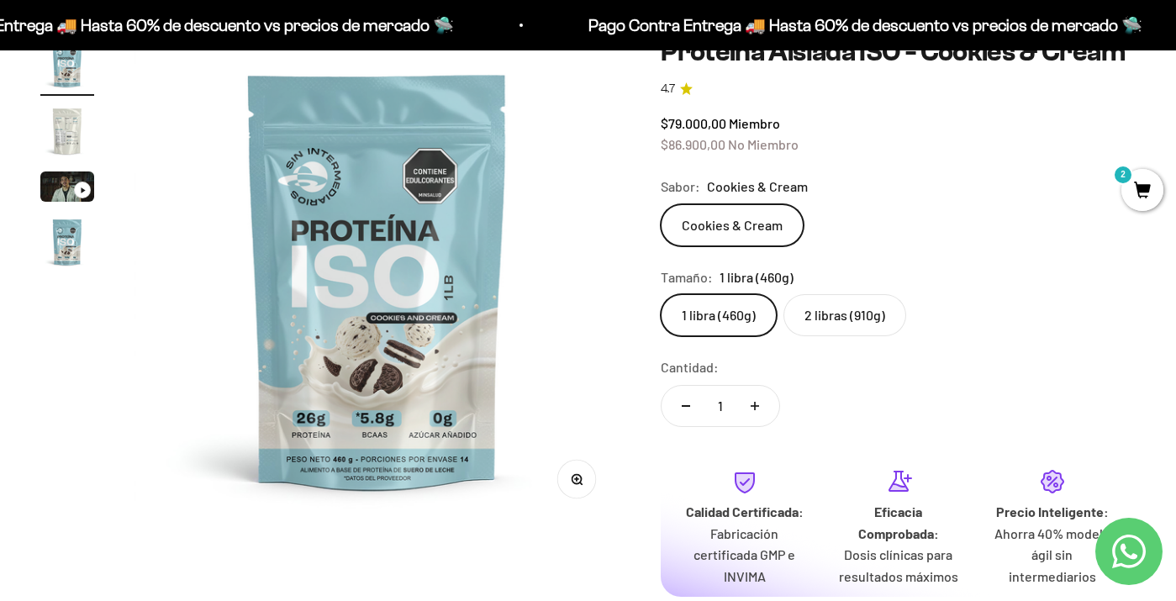
scroll to position [166, 0]
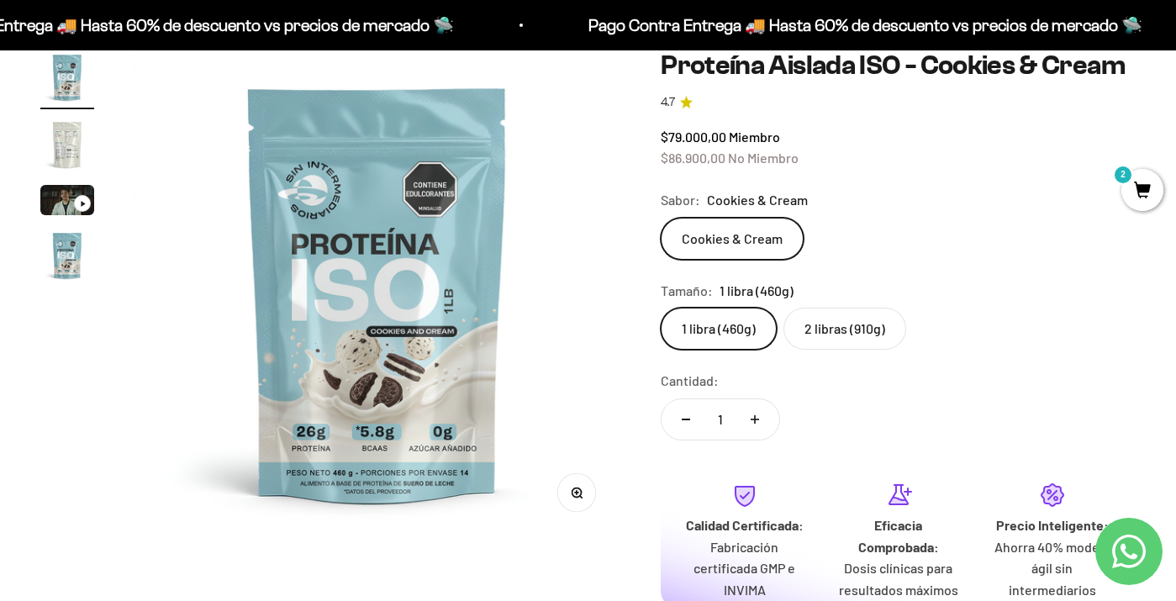
click at [828, 350] on label "2 libras (910g)" at bounding box center [845, 329] width 123 height 42
click at [661, 308] on input "2 libras (910g)" at bounding box center [660, 307] width 1 height 1
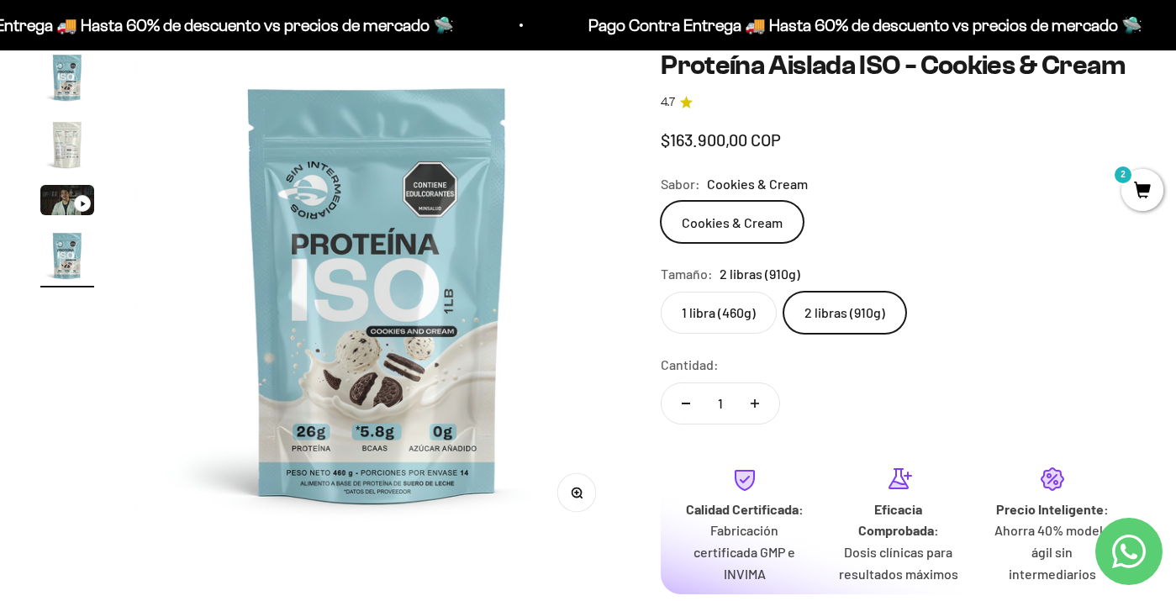
scroll to position [0, 1489]
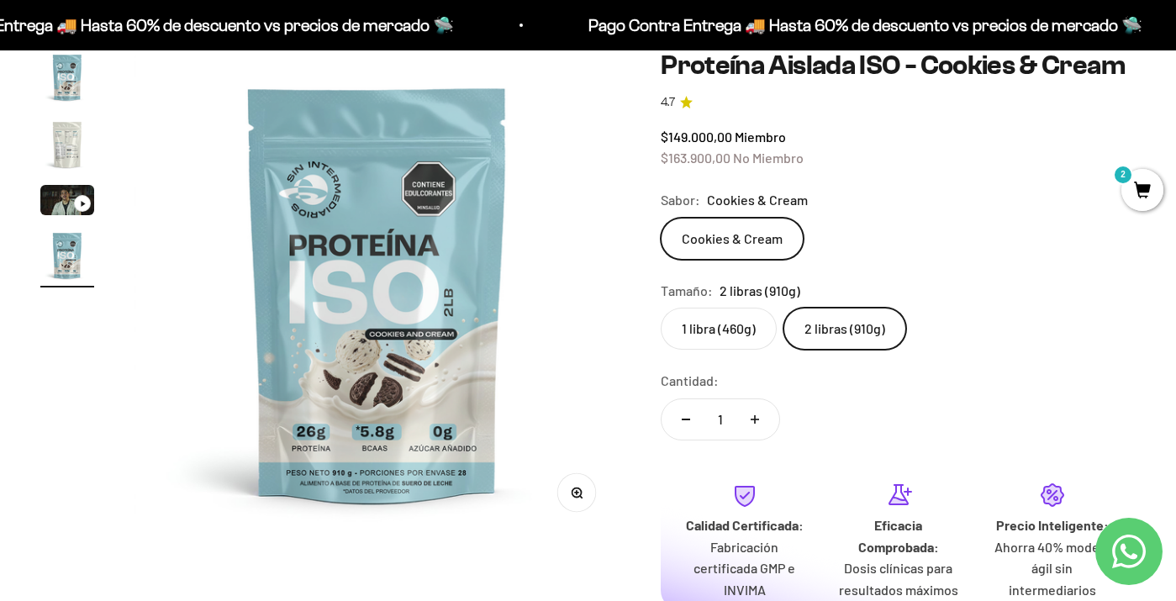
click at [706, 350] on label "1 libra (460g)" at bounding box center [719, 329] width 116 height 42
click at [661, 308] on input "1 libra (460g)" at bounding box center [660, 307] width 1 height 1
